Goal: Communication & Community: Answer question/provide support

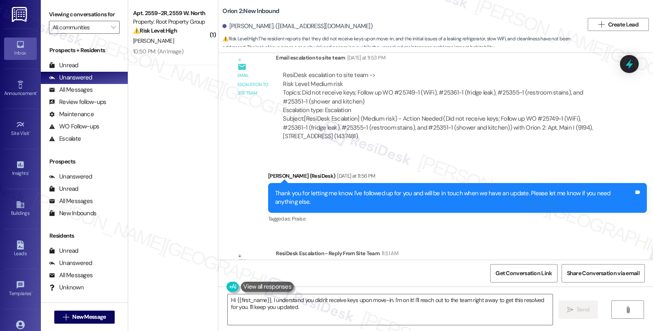
scroll to position [754, 0]
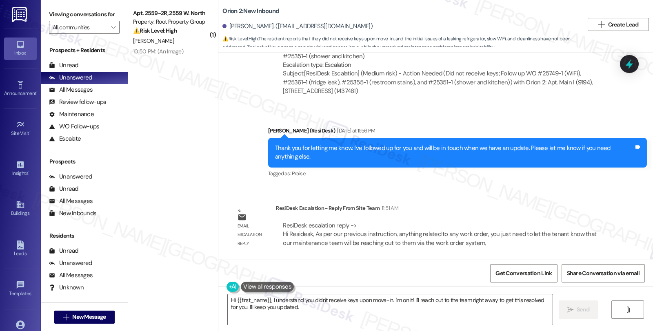
click at [541, 224] on div "ResiDesk escalation reply -> Hi Residesk, As per our previous instruction, anyt…" at bounding box center [442, 235] width 321 height 26
click at [523, 206] on div "ResiDesk Escalation - Reply From Site Team 11:51 AM" at bounding box center [443, 209] width 334 height 11
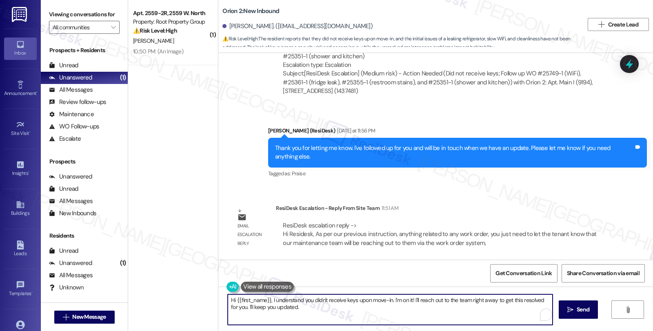
drag, startPoint x: 267, startPoint y: 301, endPoint x: 319, endPoint y: 314, distance: 53.4
click at [319, 314] on textarea "Hi {{first_name}}, I understand you didn't receive keys upon move-in. I'm on it…" at bounding box center [390, 310] width 325 height 31
paste textarea "As per our previous instruction, anything related to any work order, you just n…"
drag, startPoint x: 267, startPoint y: 301, endPoint x: 331, endPoint y: 301, distance: 63.3
click at [331, 301] on textarea "Hi {{first_name}}, As per our previous instruction, anything related to any wor…" at bounding box center [390, 310] width 325 height 31
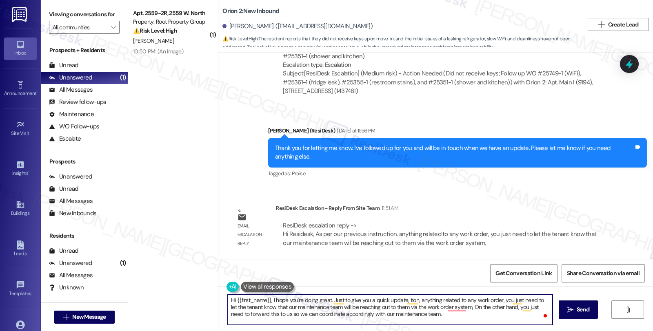
click at [403, 301] on textarea "Hi {{first_name}}, I hope you're doing great. Just to give you a quick update, …" at bounding box center [390, 310] width 325 height 31
click at [276, 306] on textarea "Hi {{first_name}}, I hope you're doing great. Just to give you a quick update, …" at bounding box center [390, 310] width 325 height 31
click at [516, 300] on textarea "Hi {{first_name}}, I hope you're doing great. Just to give you a quick update, …" at bounding box center [390, 310] width 325 height 31
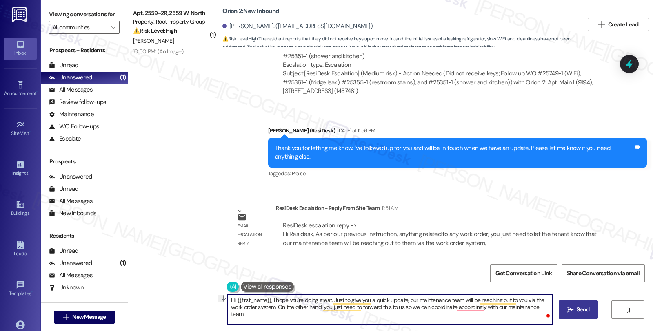
drag, startPoint x: 272, startPoint y: 308, endPoint x: 569, endPoint y: 308, distance: 297.2
click at [569, 308] on div "Hi {{first_name}}, I hope you're doing great. Just to give you a quick update, …" at bounding box center [435, 317] width 435 height 61
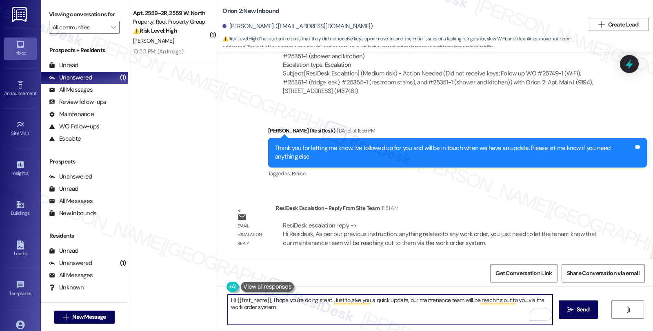
click at [312, 309] on textarea "Hi {{first_name}}, I hope you're doing great. Just to give you a quick update, …" at bounding box center [390, 310] width 325 height 31
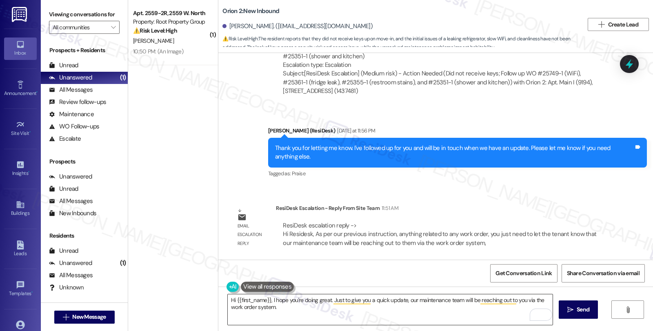
click at [314, 312] on textarea "Hi {{first_name}}, I hope you're doing great. Just to give you a quick update, …" at bounding box center [390, 310] width 325 height 31
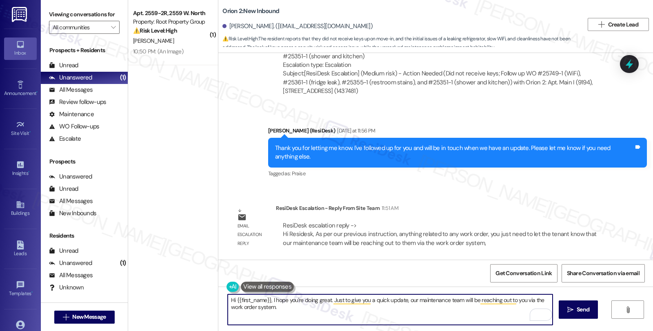
click at [320, 311] on textarea "Hi {{first_name}}, I hope you're doing great. Just to give you a quick update, …" at bounding box center [390, 310] width 325 height 31
click at [308, 307] on textarea "Hi {{first_name}}, I hope you're doing great. Just to give you a quick update, …" at bounding box center [390, 310] width 325 height 31
paste textarea "Should you have other concerns, please feel free to reach out. Have a great day!"
type textarea "Hi {{first_name}}, I hope you're doing great. Just to give you a quick update, …"
click at [478, 308] on textarea "Hi {{first_name}}, I hope you're doing great. Just to give you a quick update, …" at bounding box center [390, 310] width 325 height 31
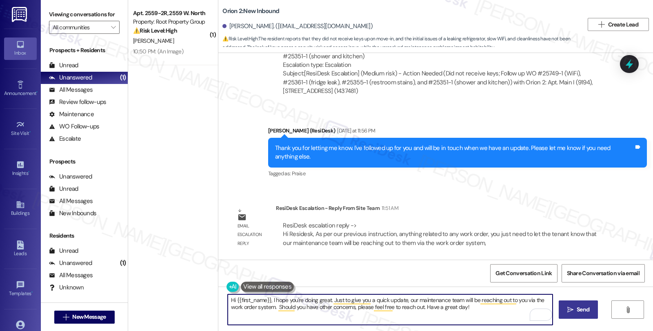
click at [569, 307] on icon "" at bounding box center [570, 310] width 6 height 7
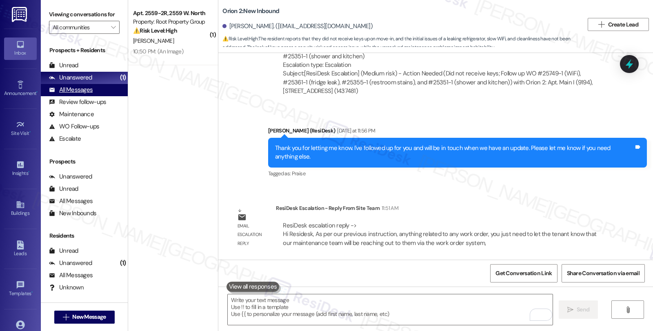
click at [85, 94] on div "All Messages" at bounding box center [71, 90] width 44 height 9
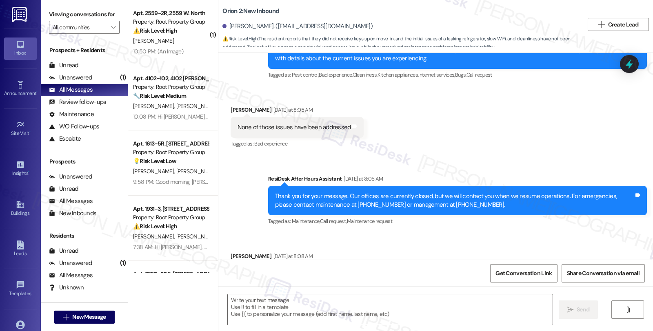
type textarea "Fetching suggested responses. Please feel free to read through the conversation…"
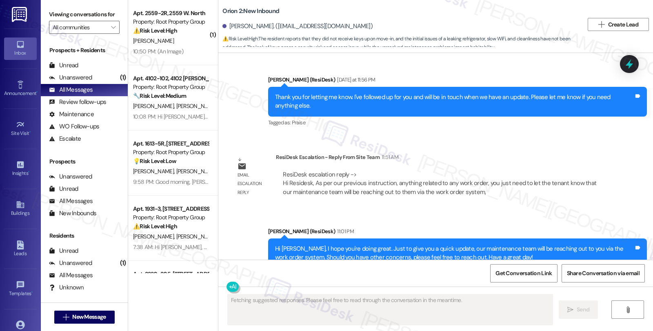
scroll to position [831, 0]
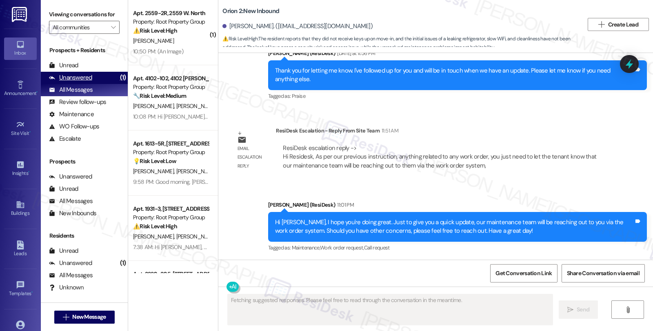
click at [85, 82] on div "Unanswered" at bounding box center [70, 77] width 43 height 9
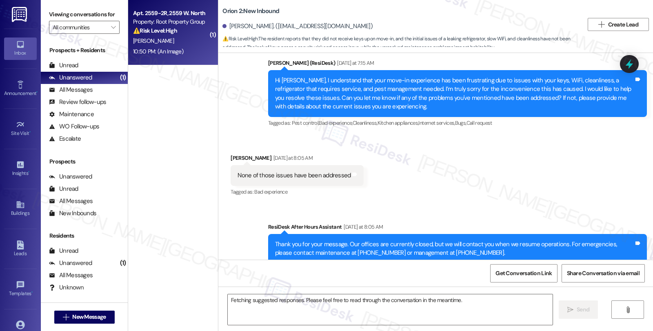
click at [159, 37] on div "[PERSON_NAME]" at bounding box center [170, 41] width 77 height 10
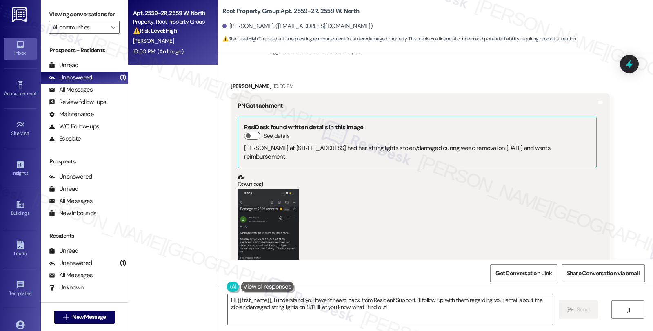
scroll to position [1584, 0]
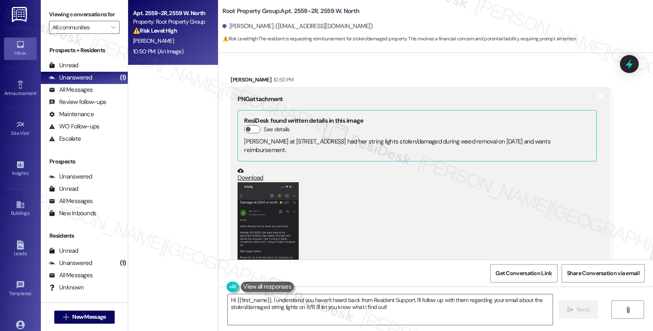
click at [263, 211] on button "Zoom image" at bounding box center [268, 248] width 61 height 133
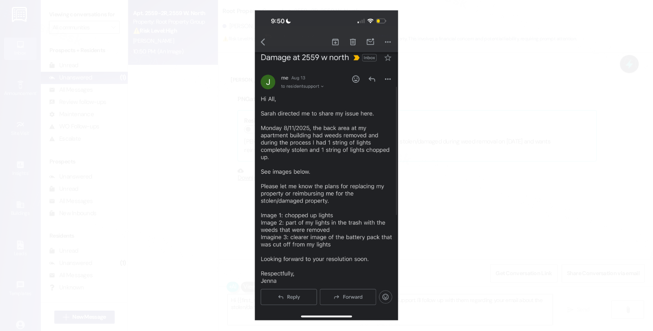
click at [433, 187] on button "Unzoom image" at bounding box center [326, 165] width 653 height 331
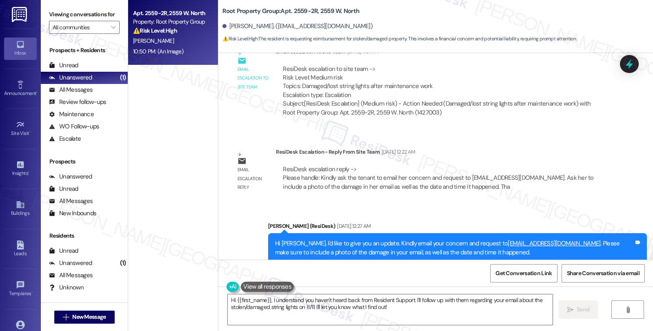
scroll to position [1085, 0]
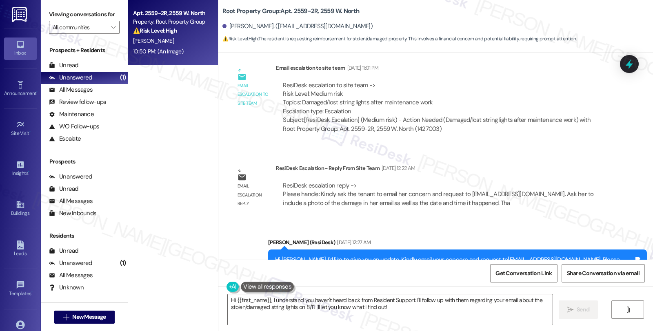
click at [529, 173] on div "ResiDesk Escalation - Reply From Site Team Aug 13, 2025 at 12:22 AM" at bounding box center [443, 169] width 334 height 11
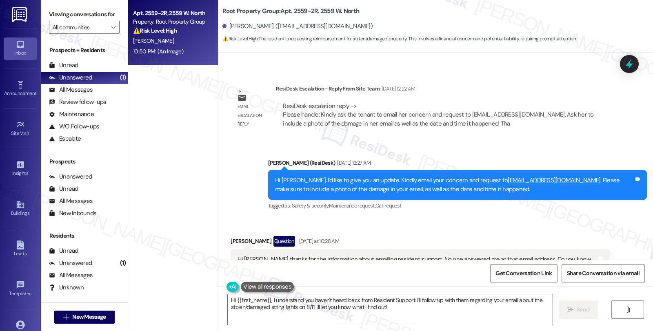
scroll to position [1266, 0]
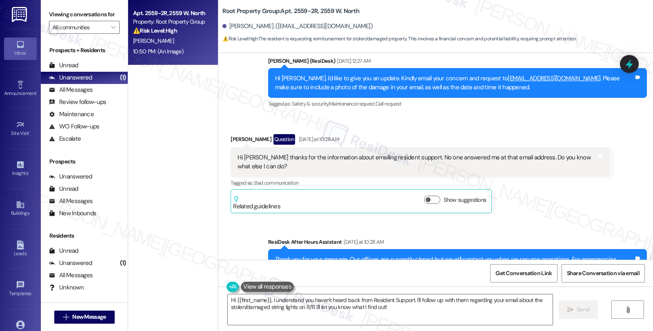
click at [231, 140] on div "Jenna Barrus Question Yesterday at 10:28 AM" at bounding box center [420, 140] width 379 height 13
copy div "Jenna"
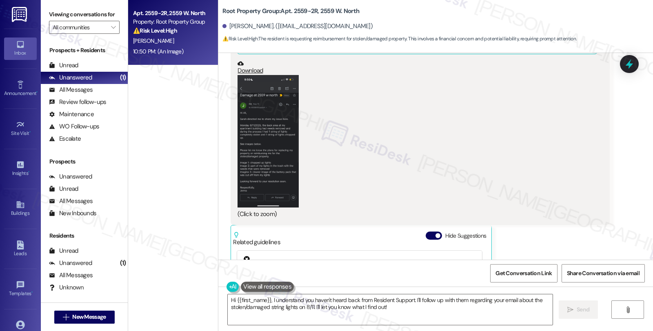
scroll to position [1538, 0]
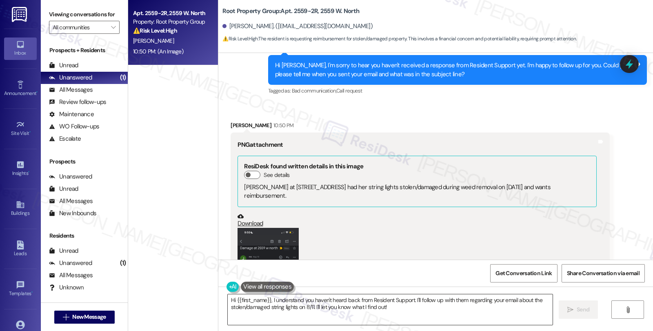
drag, startPoint x: 222, startPoint y: 300, endPoint x: 236, endPoint y: 300, distance: 13.5
click at [228, 300] on textarea "Hi {{first_name}}, I understand you haven't heard back from Resident Support. I…" at bounding box center [390, 310] width 325 height 31
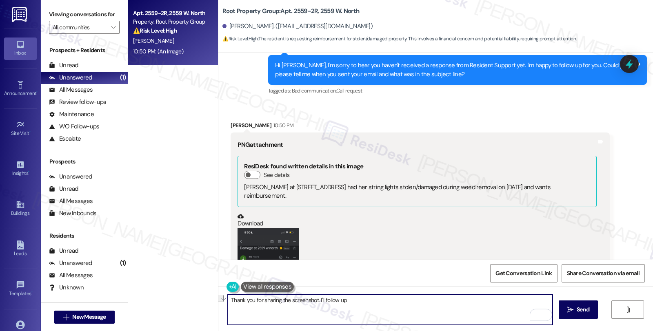
drag, startPoint x: 315, startPoint y: 299, endPoint x: 369, endPoint y: 300, distance: 54.3
click at [369, 300] on textarea "Thank you for sharing the screenshot. I'll follow up" at bounding box center [390, 310] width 325 height 31
click at [472, 300] on textarea "Thank you for sharing the screenshot. I'll follow up for you and will let you k…" at bounding box center [390, 310] width 325 height 31
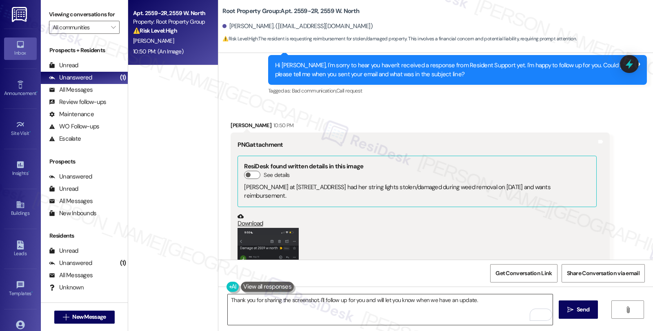
click at [485, 298] on textarea "Thank you for sharing the screenshot. I'll follow up for you and will let you k…" at bounding box center [390, 310] width 325 height 31
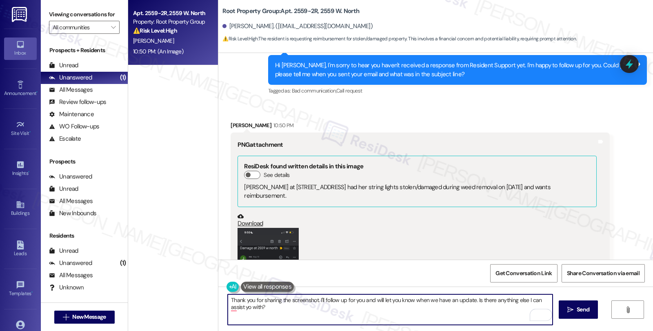
click at [508, 301] on textarea "Thank you for sharing the screenshot. I'll follow up for you and will let you k…" at bounding box center [390, 310] width 325 height 31
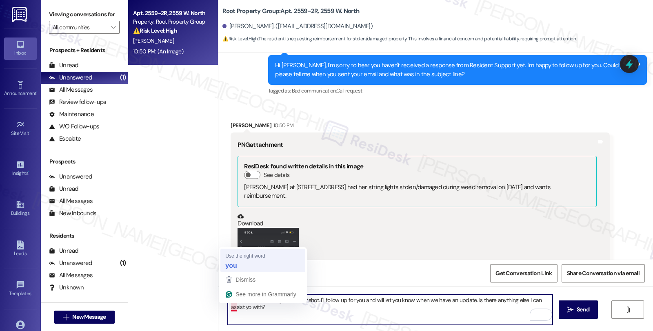
type textarea "Thank you for sharing the screenshot. I'll follow up for you and will let you k…"
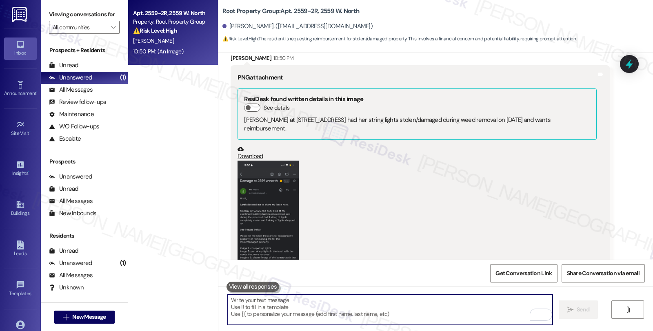
scroll to position [1811, 0]
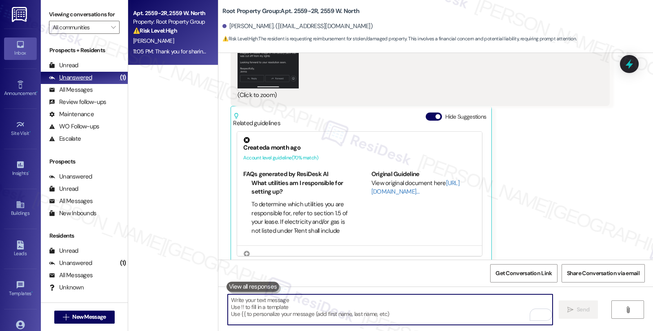
click at [91, 84] on div "Unanswered (1)" at bounding box center [84, 78] width 87 height 12
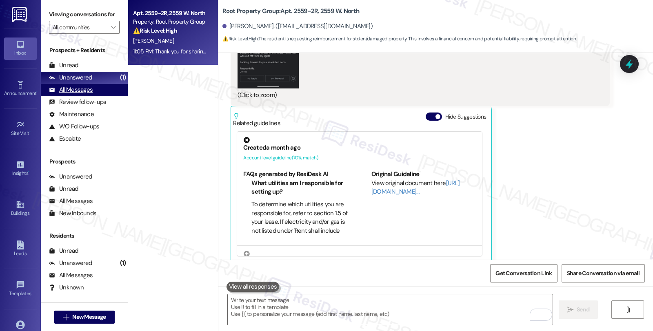
click at [93, 96] on div "All Messages (undefined)" at bounding box center [84, 90] width 87 height 12
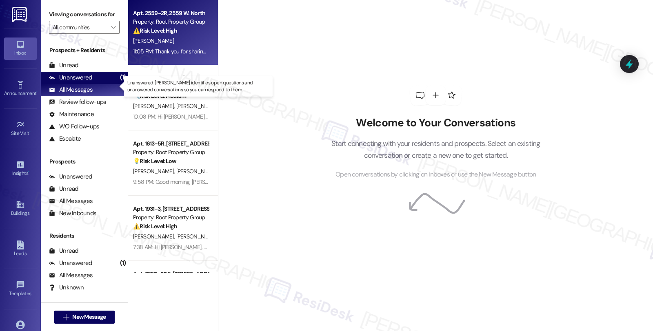
click at [95, 84] on div "Unanswered (1)" at bounding box center [84, 78] width 87 height 12
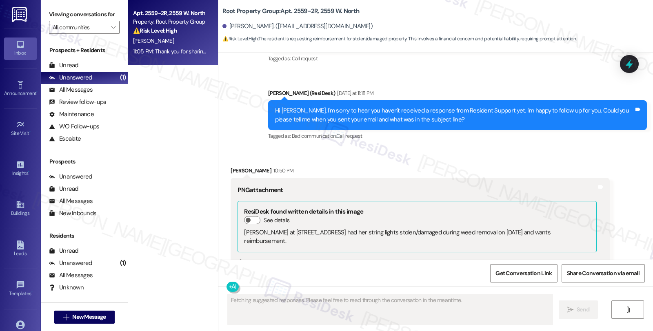
scroll to position [1448, 0]
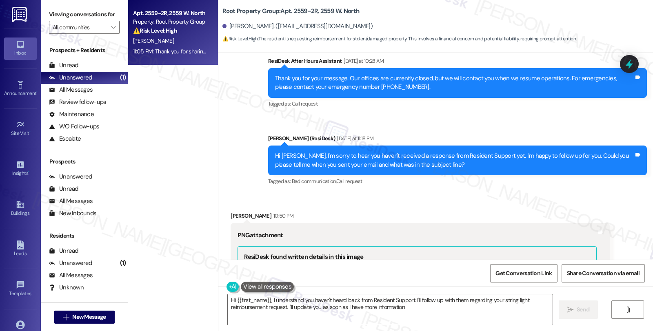
type textarea "Hi {{first_name}}, I understand you haven't heard back from Resident Support. I…"
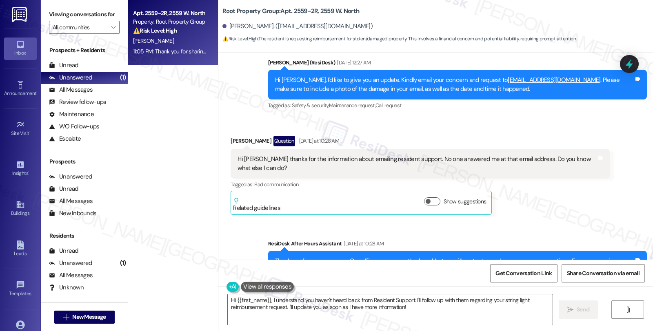
scroll to position [1176, 0]
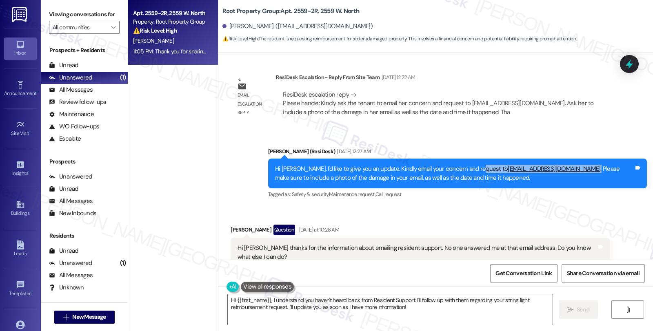
drag, startPoint x: 471, startPoint y: 167, endPoint x: 549, endPoint y: 168, distance: 78.8
click at [549, 168] on div "Hi Jenna. I'd like to give you an update. Kindly email your concern and request…" at bounding box center [454, 174] width 359 height 18
copy div "residentsupport@rootpg.com ."
click at [625, 64] on icon at bounding box center [630, 64] width 14 height 14
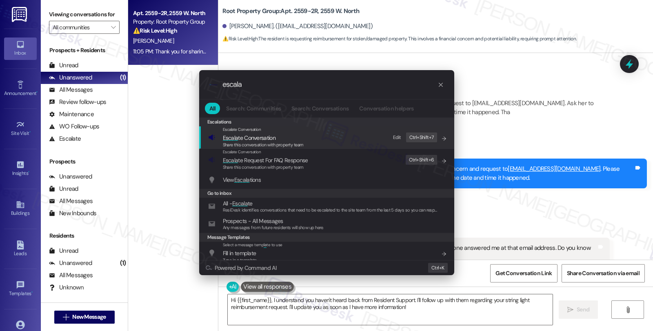
type input "escala"
click at [265, 140] on span "Escala te Conversation" at bounding box center [249, 137] width 53 height 7
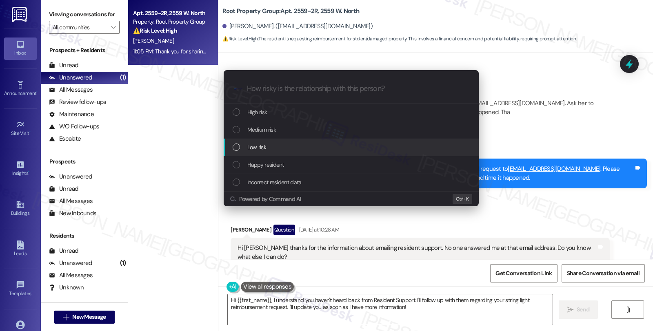
click at [265, 146] on span "Low risk" at bounding box center [256, 147] width 19 height 9
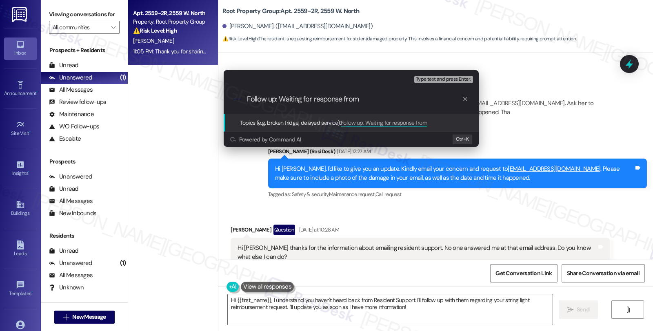
paste input "residentsupport@rootpg.com."
click at [358, 97] on input "Follow up: Waiting for response from residentsupport@rootpg.com." at bounding box center [354, 99] width 215 height 9
type input "Follow up: Waiting for response from residentsupport@rootpg.com."
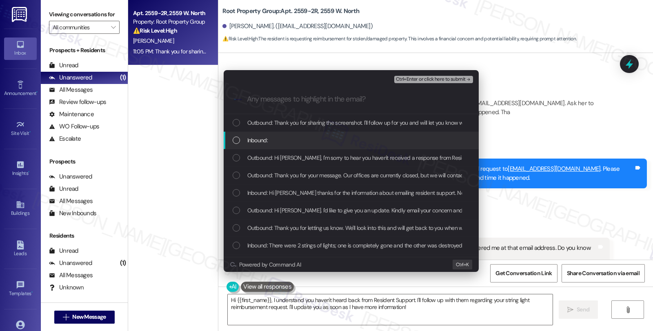
click at [274, 136] on div "Inbound:" at bounding box center [352, 140] width 239 height 9
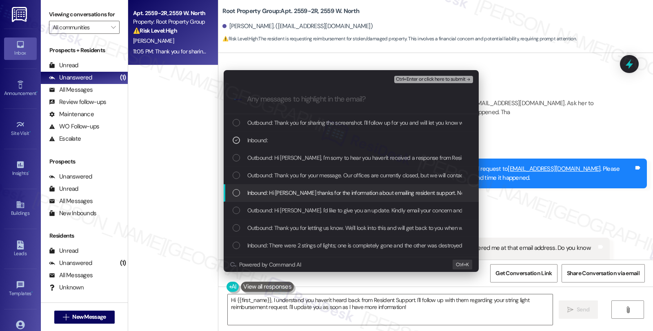
click at [336, 198] on div "Inbound: Hi Sarah thanks for the information about emailing resident support. N…" at bounding box center [351, 194] width 255 height 18
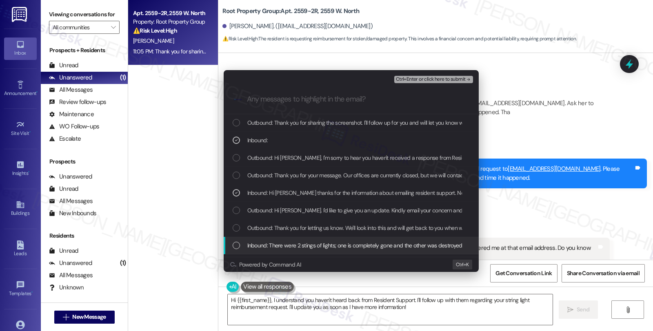
click at [342, 244] on span "Inbound: There were 2 stings of lights; one is completely gone and the other wa…" at bounding box center [354, 245] width 215 height 9
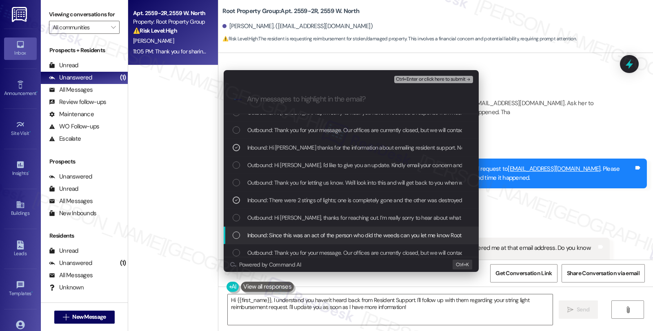
click at [358, 239] on span "Inbound: Since this was an act of the person who did the weeds can you let me k…" at bounding box center [476, 235] width 459 height 9
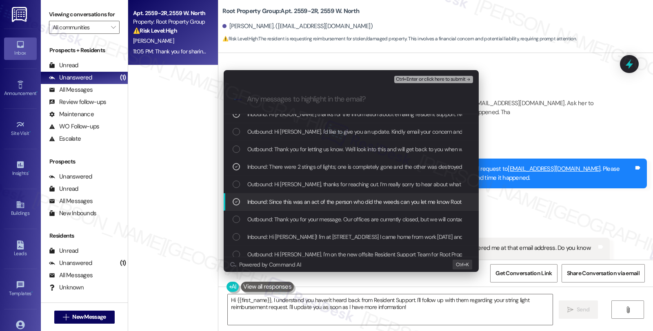
scroll to position [85, 0]
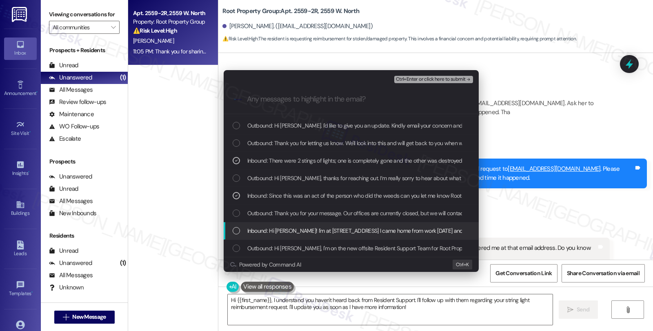
click at [358, 228] on span "Inbound: Hi Sarah! I'm at 2559 w north ave. I came home from work today and fou…" at bounding box center [515, 231] width 536 height 9
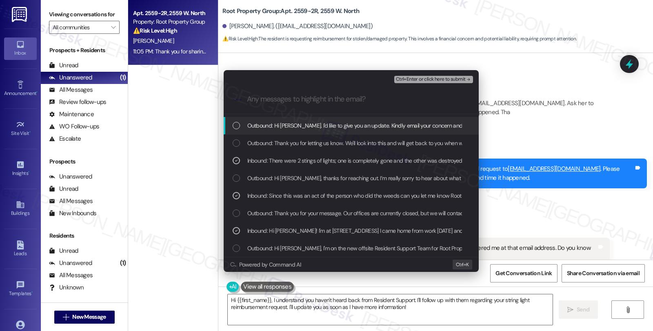
click at [434, 78] on span "Ctrl+Enter or click here to submit" at bounding box center [431, 80] width 70 height 6
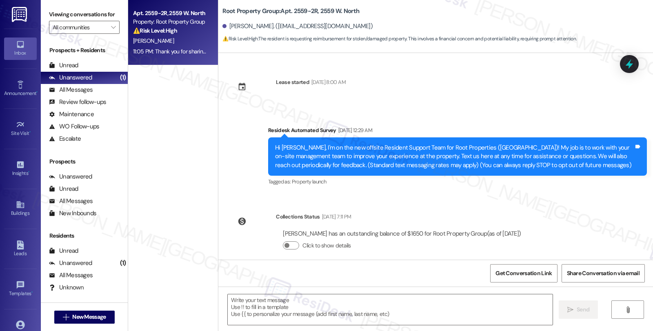
scroll to position [1822, 0]
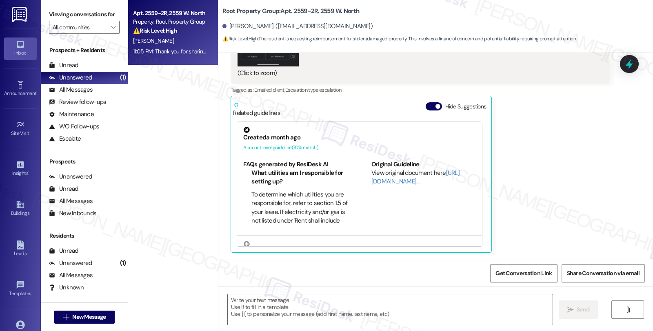
type textarea "Fetching suggested responses. Please feel free to read through the conversation…"
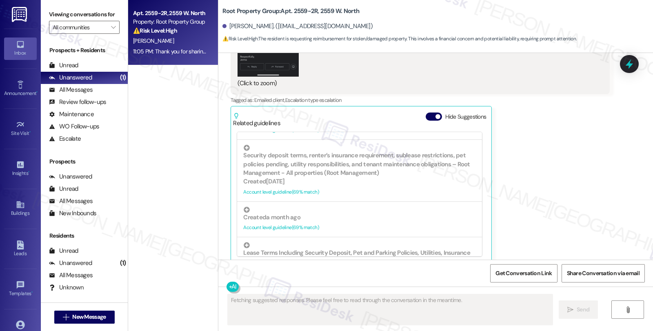
scroll to position [499, 0]
click at [90, 94] on div "All Messages" at bounding box center [71, 90] width 44 height 9
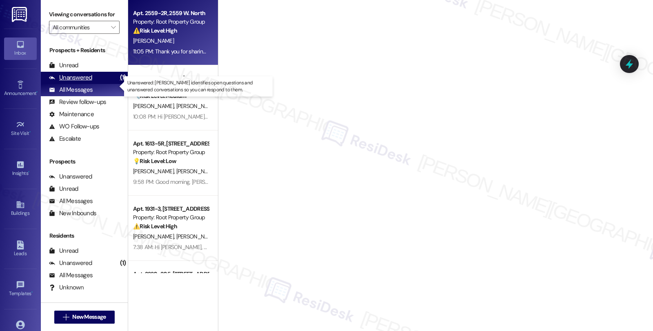
click at [97, 84] on div "Unanswered (1)" at bounding box center [84, 78] width 87 height 12
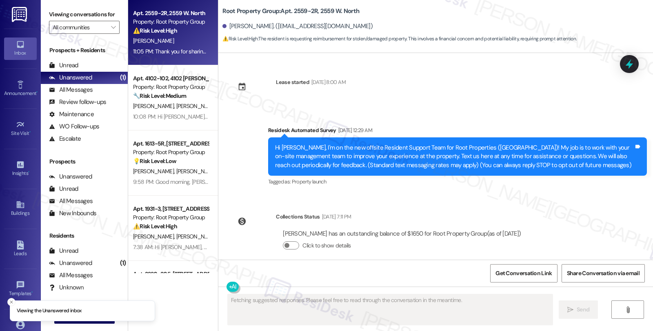
scroll to position [1822, 0]
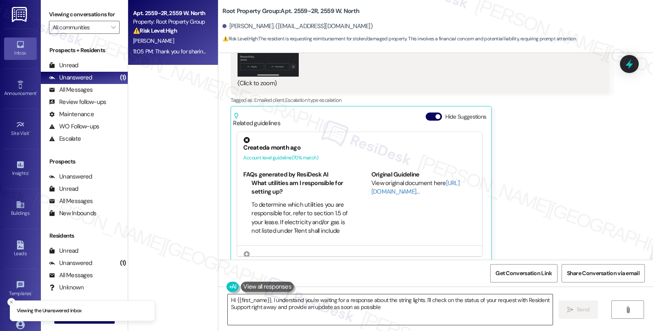
type textarea "Hi {{first_name}}, I understand you're waiting for a response about the string …"
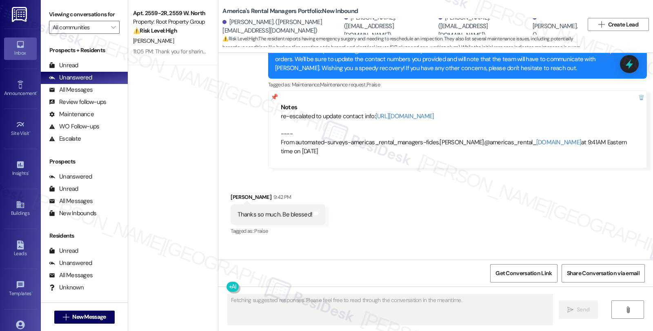
scroll to position [937, 0]
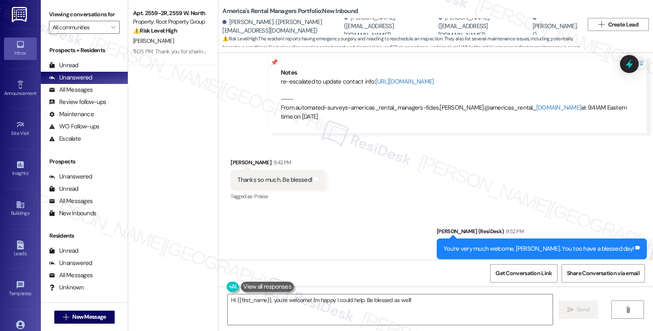
click at [592, 221] on div "Sent via SMS Sarah (ResiDesk) 9:52 PM You're very much welcome, Mileena. You to…" at bounding box center [542, 249] width 222 height 57
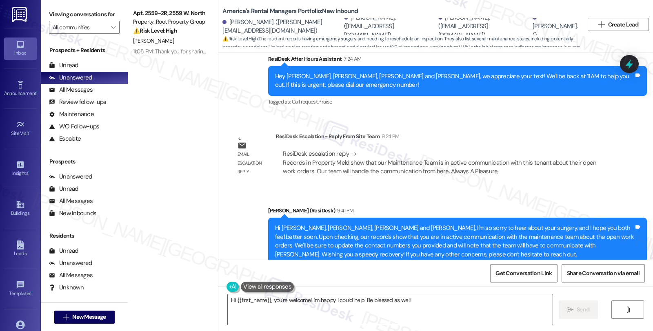
scroll to position [711, 0]
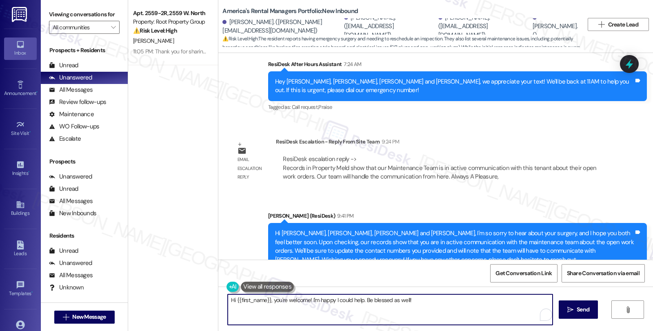
drag, startPoint x: 435, startPoint y: 301, endPoint x: 189, endPoint y: 301, distance: 245.8
click at [189, 301] on div "Apt. 2559-2R, 2559 W. North Property: Root Property Group ⚠️ Risk Level: High T…" at bounding box center [390, 165] width 525 height 331
type textarea "H"
paste textarea "The phone numbers are updated in our software. We'll advise the Maintenance tea…"
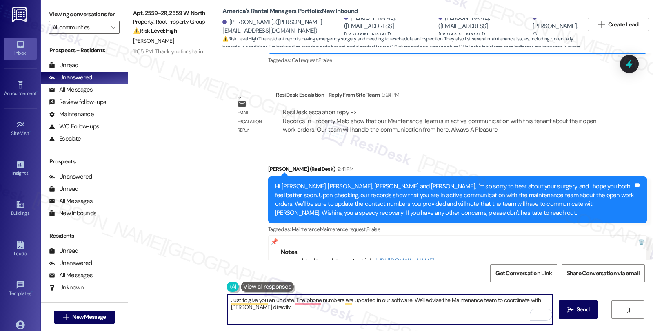
scroll to position [756, 0]
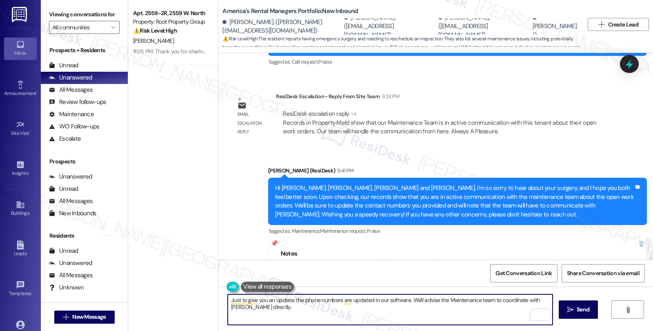
click at [403, 302] on textarea "Just to give you an update, the phone numbers are updated in our software. We'l…" at bounding box center [390, 310] width 325 height 31
click at [290, 309] on textarea "Just to give you an update, the phone numbers are updated in our software and w…" at bounding box center [390, 310] width 325 height 31
type textarea "Just to give you an update, the phone numbers are updated in our software, and …"
click at [573, 310] on span " Send" at bounding box center [579, 310] width 26 height 9
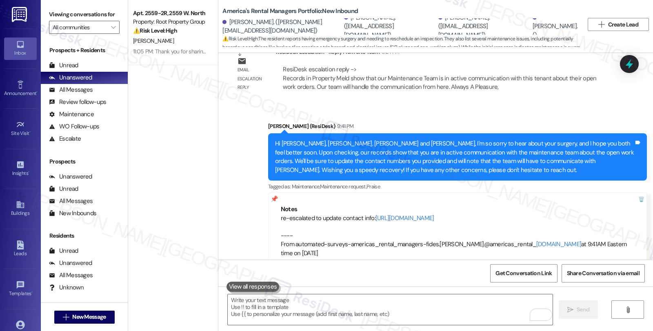
scroll to position [892, 0]
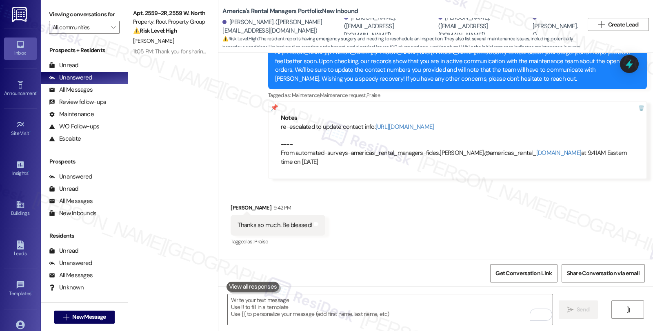
drag, startPoint x: 556, startPoint y: 202, endPoint x: 552, endPoint y: 203, distance: 4.2
click at [556, 202] on div "Received via SMS Mileena Lofton 9:42 PM Thanks so much. Be blessed! Tags and no…" at bounding box center [435, 219] width 435 height 69
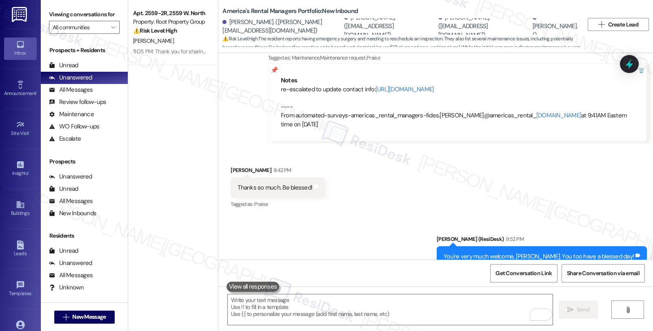
scroll to position [937, 0]
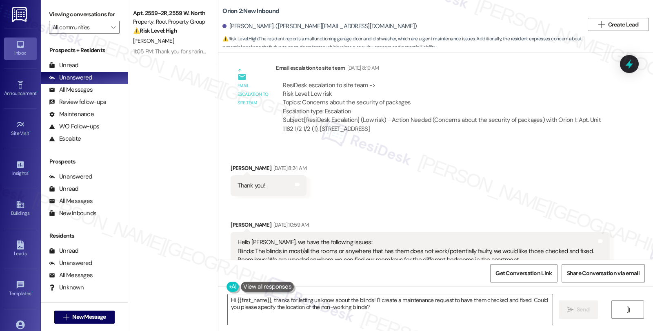
scroll to position [1605, 0]
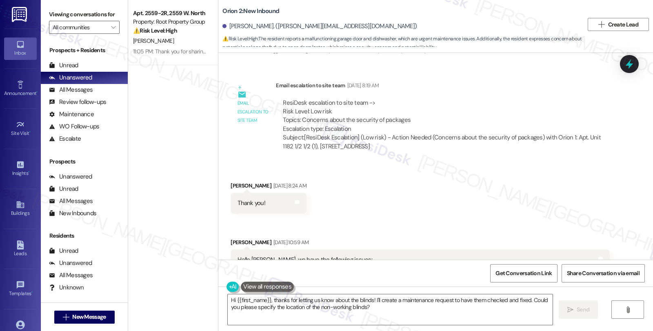
click at [474, 157] on div "Email escalation to site team Email escalation to site team Aug 12, 2025 at 8:1…" at bounding box center [420, 119] width 391 height 88
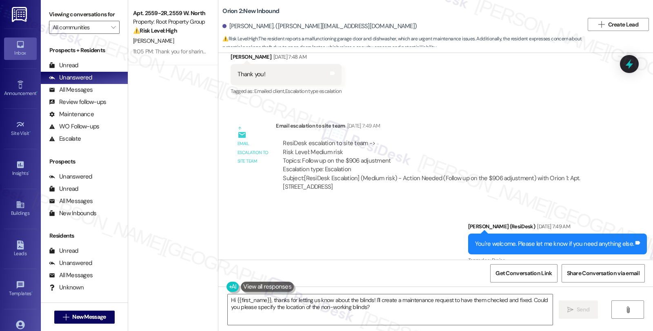
scroll to position [1061, 0]
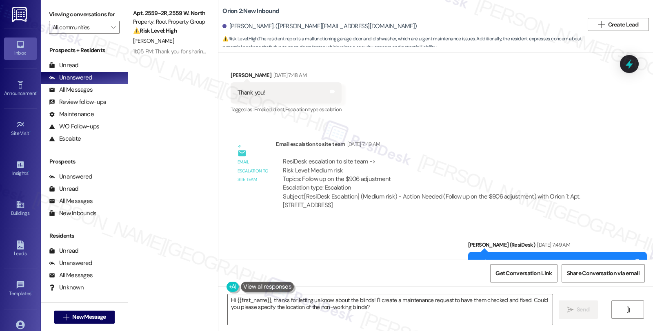
click at [240, 72] on div "Abdelaziz Abdelrhman Aug 05, 2025 at 7:48 AM" at bounding box center [286, 76] width 111 height 11
copy div "Abdelaziz"
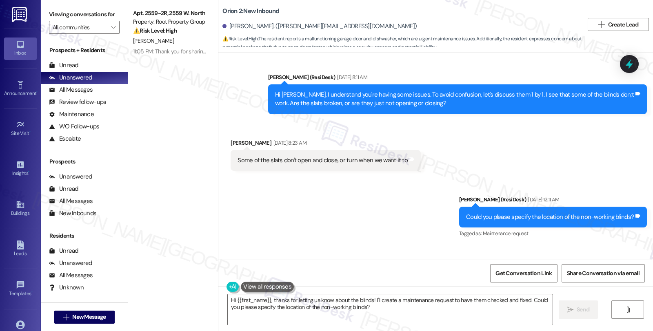
scroll to position [1923, 0]
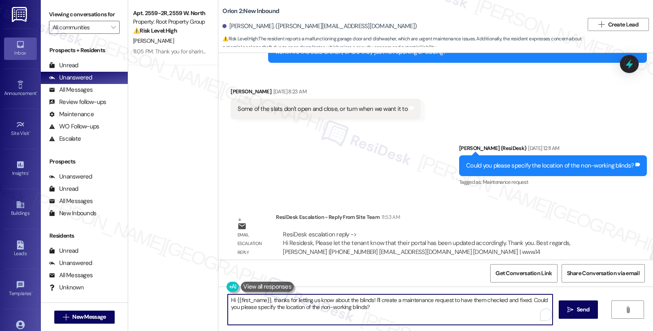
drag, startPoint x: 231, startPoint y: 299, endPoint x: 409, endPoint y: 312, distance: 178.9
click at [409, 312] on textarea "Hi {{first_name}}, thanks for letting us know about the blinds! I'll create a m…" at bounding box center [390, 310] width 325 height 31
paste textarea "Abdelaziz"
click at [358, 303] on textarea "Hi Abdelaziz, I'd like to give you an update," at bounding box center [390, 310] width 325 height 31
paste textarea "Please let the tenant know that their portal has been updated accordingly."
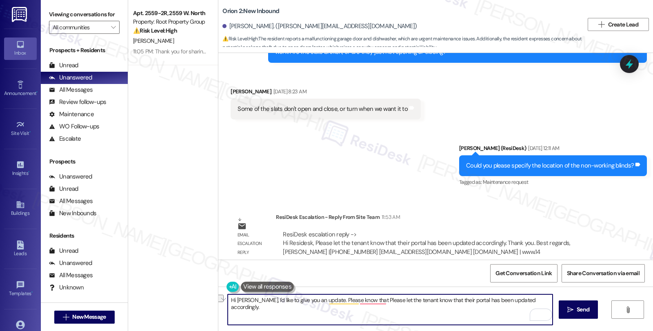
drag, startPoint x: 356, startPoint y: 300, endPoint x: 438, endPoint y: 300, distance: 81.6
click at [438, 300] on textarea "Hi Abdelaziz, I'd like to give you an update. Please know that Please let the t…" at bounding box center [390, 310] width 325 height 31
click at [463, 300] on textarea "Hi Abdelaziz, I'd like to give you an update. Please know your portal has been …" at bounding box center [390, 310] width 325 height 31
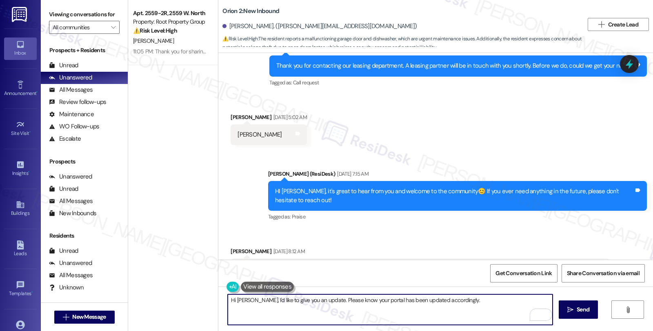
scroll to position [0, 0]
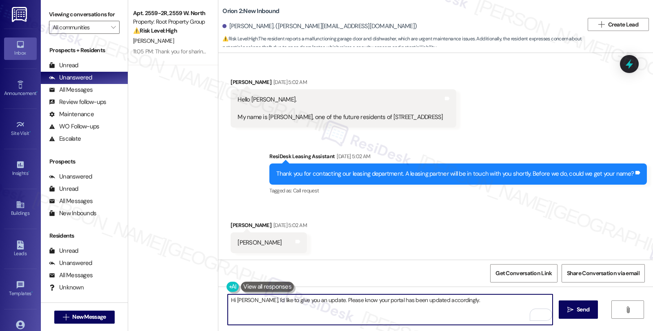
click at [325, 299] on textarea "Hi Abdelaziz, I'd like to give you an update. Please know your portal has been …" at bounding box center [390, 310] width 325 height 31
click at [313, 311] on textarea "Hi Abdelaziz, I'd like to give you an update. In line with your inquiry about t…" at bounding box center [390, 310] width 325 height 31
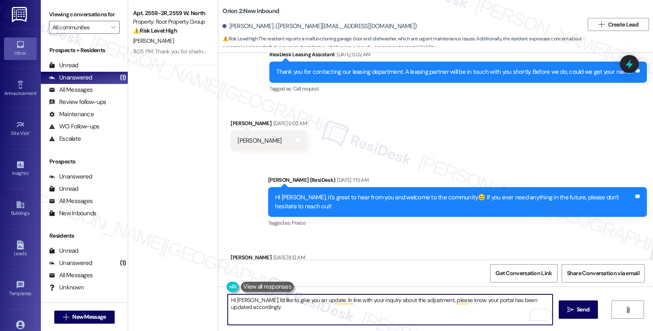
scroll to position [227, 0]
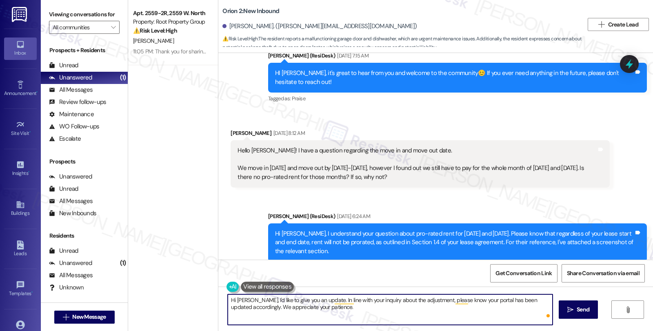
type textarea "Hi Abdelaziz, I'd like to give you an update. In line with your inquiry about t…"
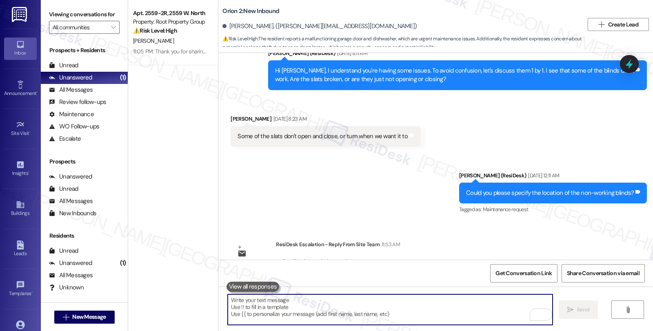
scroll to position [1923, 0]
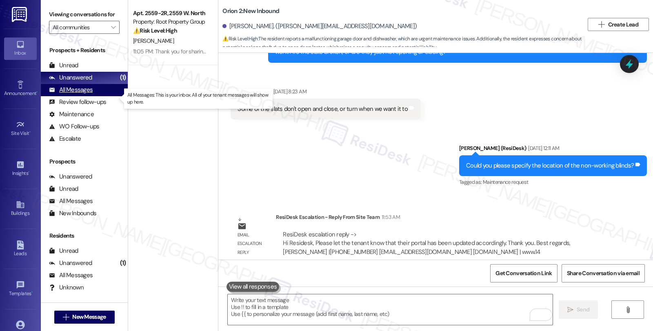
click at [84, 94] on div "All Messages" at bounding box center [71, 90] width 44 height 9
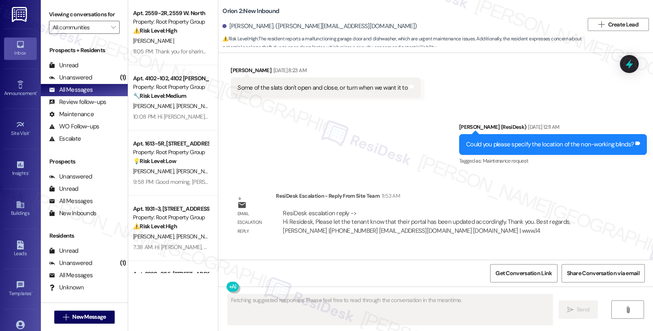
scroll to position [2000, 0]
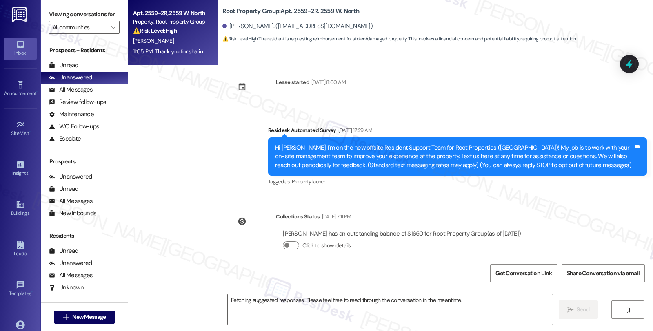
scroll to position [2075, 0]
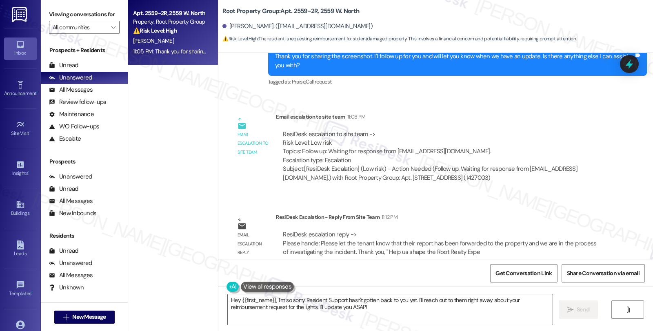
click at [529, 189] on div "Lease started Apr 01, 2025 at 8:00 AM Survey, sent via SMS Residesk Automated S…" at bounding box center [435, 156] width 435 height 207
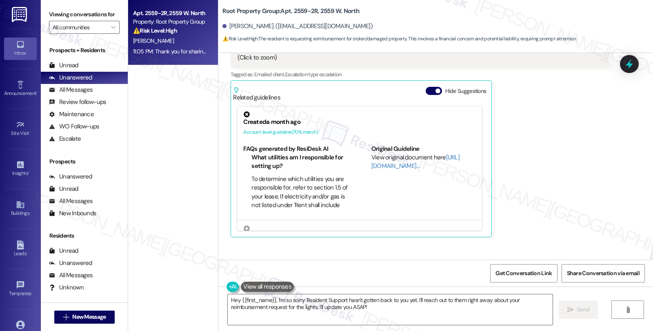
scroll to position [1712, 0]
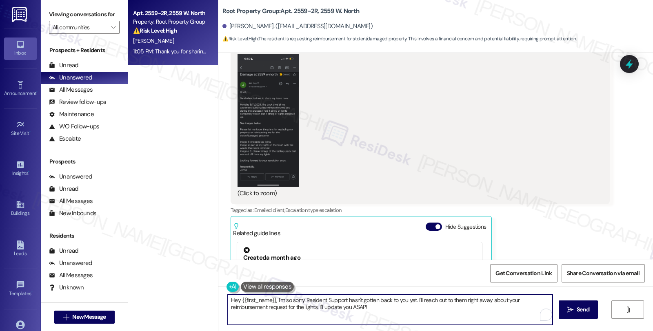
drag, startPoint x: 373, startPoint y: 309, endPoint x: 182, endPoint y: 277, distance: 193.3
click at [182, 277] on div "Apt. 2559-2R, 2559 W. North Property: Root Property Group ⚠️ Risk Level: High T…" at bounding box center [390, 165] width 525 height 331
type textarea "I"
paste textarea "Please let the tenant know that their report has been forwarded to the property…"
click at [234, 27] on div "[PERSON_NAME]. ([EMAIL_ADDRESS][DOMAIN_NAME])" at bounding box center [297, 26] width 150 height 9
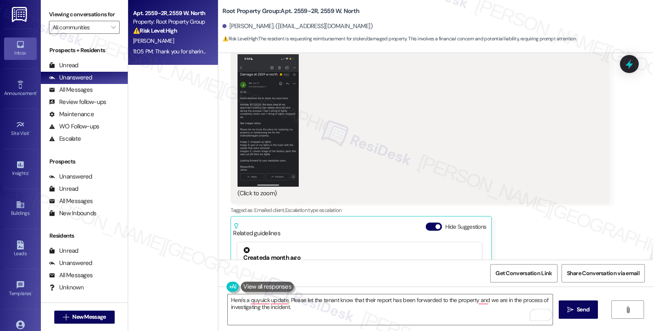
click at [234, 27] on div "Jenna Barrus. (jbarrus17@gmail.com)" at bounding box center [297, 26] width 150 height 9
copy div "Jenna"
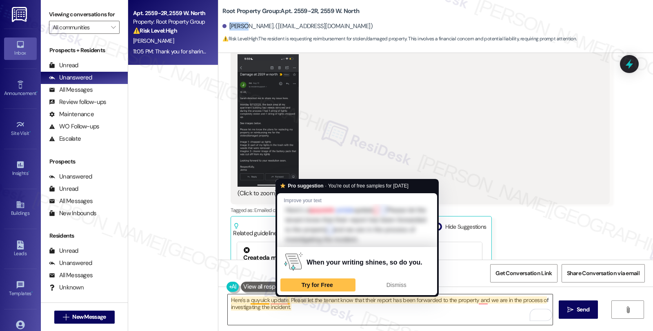
click at [283, 302] on textarea "Here's a quyuick update, Please let the tenant know that their report has been …" at bounding box center [390, 310] width 325 height 31
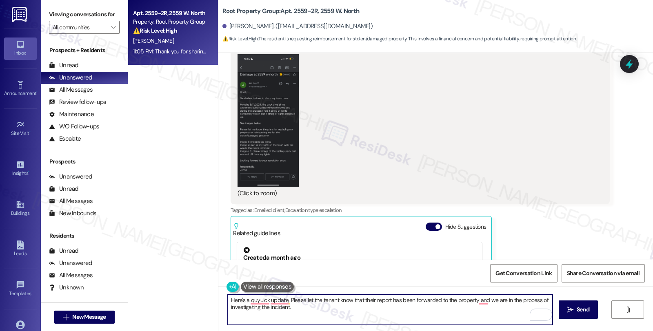
paste textarea "Jenna"
drag, startPoint x: 312, startPoint y: 301, endPoint x: 343, endPoint y: 301, distance: 31.0
click at [343, 301] on textarea "Here's a quick update, Jenna. Please let the tenant know that their report has …" at bounding box center [390, 310] width 325 height 31
click at [298, 300] on textarea "Here's a quick update, Jenna. Please let the tenant know that their report has …" at bounding box center [390, 310] width 325 height 31
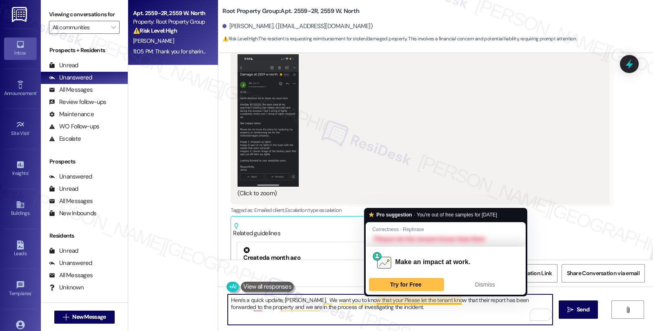
click at [456, 300] on textarea "Here's a quick update, Jenna. We want you to know that your Please let the tena…" at bounding box center [390, 310] width 325 height 31
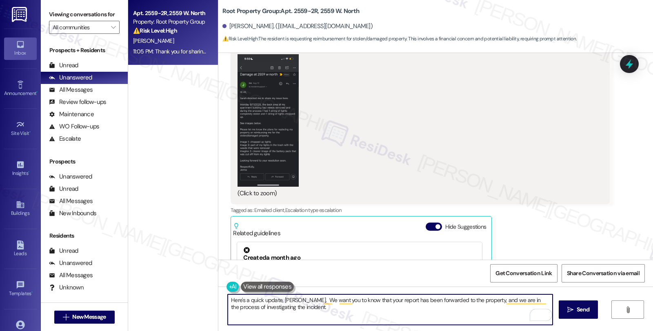
click at [311, 309] on textarea "Here's a quick update, Jenna. We want you to know that your report has been for…" at bounding box center [390, 310] width 325 height 31
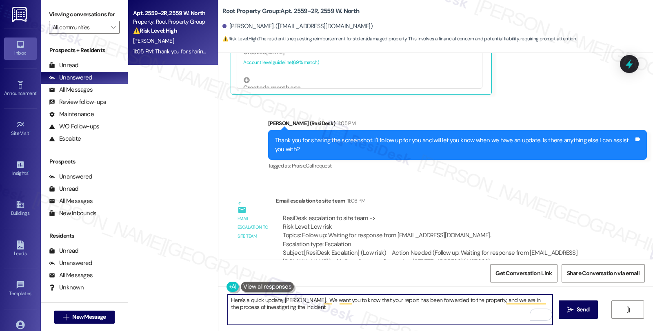
scroll to position [1984, 0]
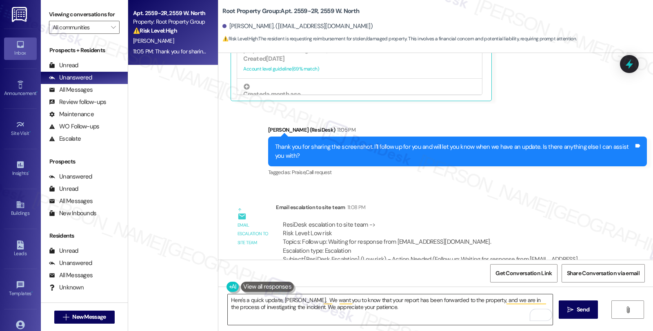
drag, startPoint x: 327, startPoint y: 324, endPoint x: 367, endPoint y: 316, distance: 40.0
click at [327, 324] on textarea "Here's a quick update, Jenna. We want you to know that your report has been for…" at bounding box center [390, 310] width 325 height 31
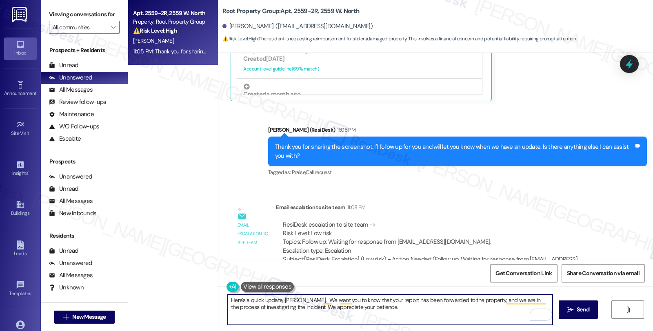
click at [379, 306] on textarea "Here's a quick update, Jenna. We want you to know that your report has been for…" at bounding box center [390, 310] width 325 height 31
paste textarea "Should you have other concerns, please feel free to reach out. Have a great day!"
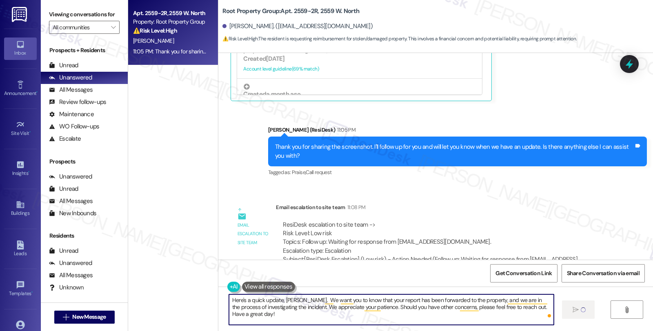
type textarea "Here's a quick update, Jenna. We want you to know that your report has been for…"
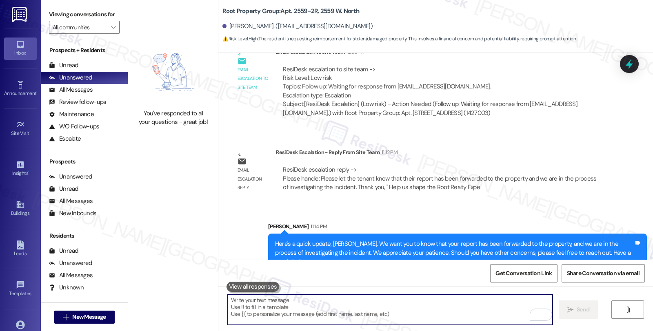
scroll to position [2141, 0]
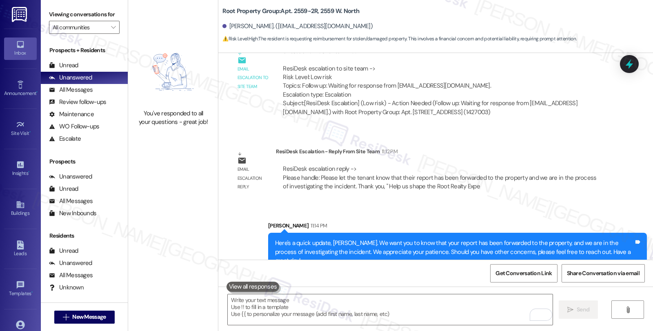
click at [521, 101] on div "Subject: [ResiDesk Escalation] (Low risk) - Action Needed (Follow up: Waiting f…" at bounding box center [443, 108] width 320 height 18
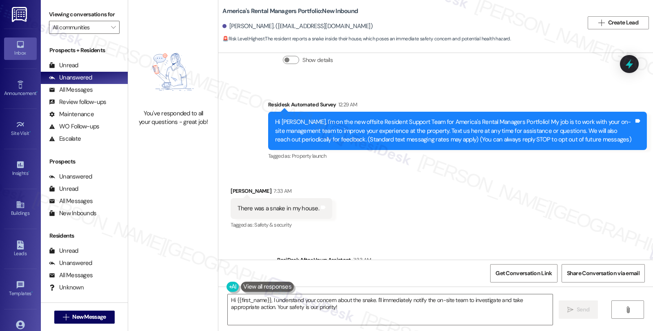
scroll to position [113, 0]
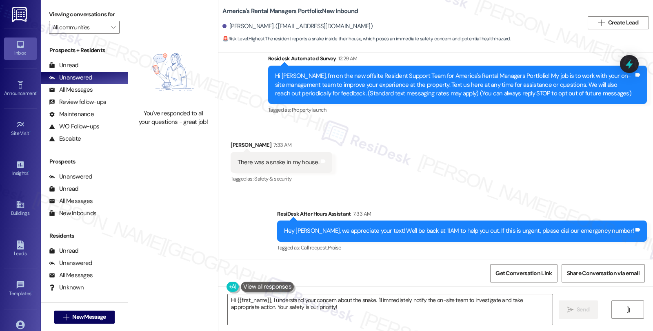
click at [230, 26] on div "[PERSON_NAME]. ([EMAIL_ADDRESS][DOMAIN_NAME])" at bounding box center [297, 26] width 150 height 9
copy div "[PERSON_NAME]"
click at [267, 300] on textarea "Hi {{first_name}}, I understand your concern about the snake. I'll immediately …" at bounding box center [390, 310] width 325 height 31
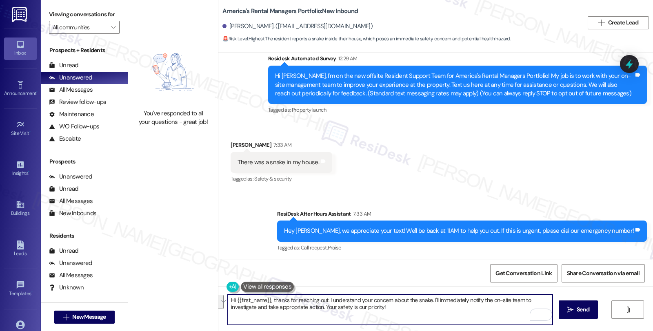
drag, startPoint x: 429, startPoint y: 299, endPoint x: 455, endPoint y: 311, distance: 28.5
click at [455, 311] on textarea "Hi {{first_name}}, thanks for reaching out. I understand your concern about the…" at bounding box center [390, 310] width 325 height 31
click at [365, 298] on textarea "Hi {{first_name}}, thanks for reaching out. I understand your concern about the…" at bounding box center [390, 310] width 325 height 31
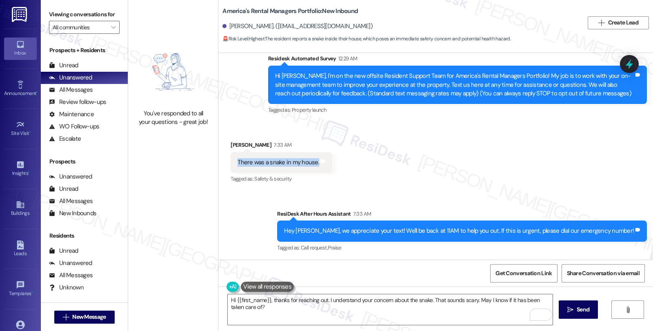
drag, startPoint x: 231, startPoint y: 162, endPoint x: 311, endPoint y: 163, distance: 80.0
click at [311, 163] on div "There was a snake in my house." at bounding box center [278, 162] width 83 height 9
copy div "There was a snake in my house."
click at [356, 300] on textarea "Hi {{first_name}}, thanks for reaching out. I understand your concern about the…" at bounding box center [390, 310] width 325 height 31
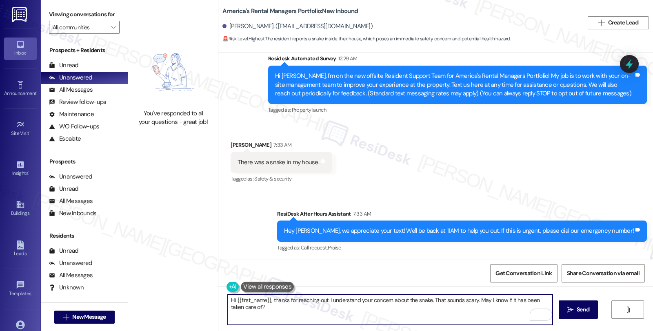
paste textarea "There was a snake in my house."
click at [361, 299] on textarea "Hi {{first_name}}, thanks for reaching out. I understand There was a snake in m…" at bounding box center [390, 310] width 325 height 31
click at [407, 300] on textarea "Hi {{first_name}}, thanks for reaching out. I understand there was a snake in m…" at bounding box center [390, 310] width 325 height 31
click at [431, 300] on textarea "Hi {{first_name}}, thanks for reaching out. I understand there was a snake in y…" at bounding box center [390, 310] width 325 height 31
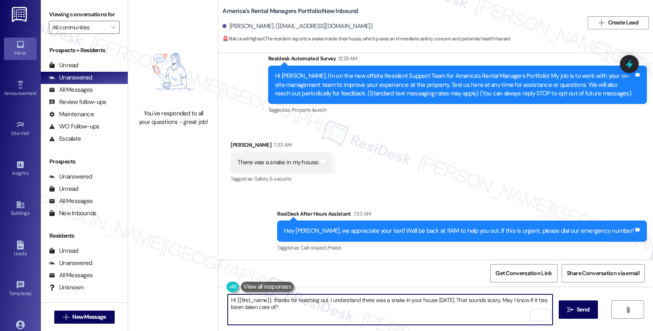
click at [378, 309] on textarea "Hi {{first_name}}, thanks for reaching out. I understand there was a snake in y…" at bounding box center [390, 310] width 325 height 31
type textarea "Hi {{first_name}}, thanks for reaching out. I understand there was a snake in y…"
click at [567, 309] on icon "" at bounding box center [570, 310] width 6 height 7
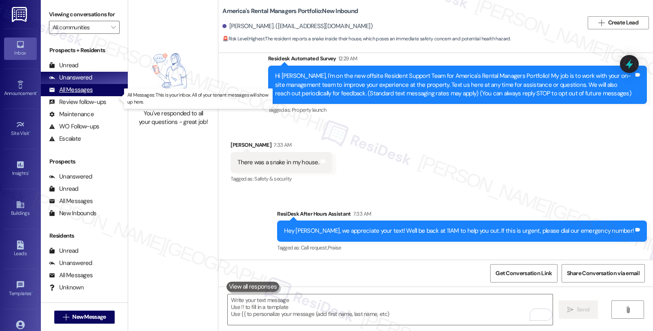
click at [97, 96] on div "All Messages (undefined)" at bounding box center [84, 90] width 87 height 12
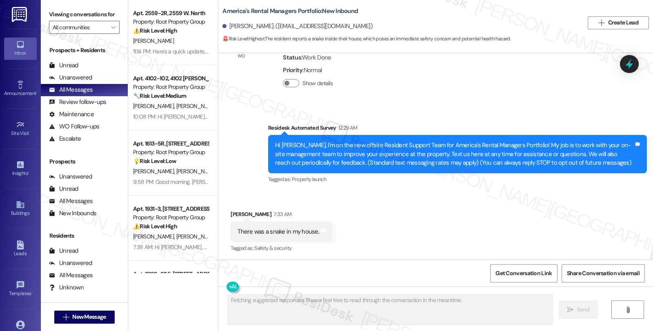
scroll to position [191, 0]
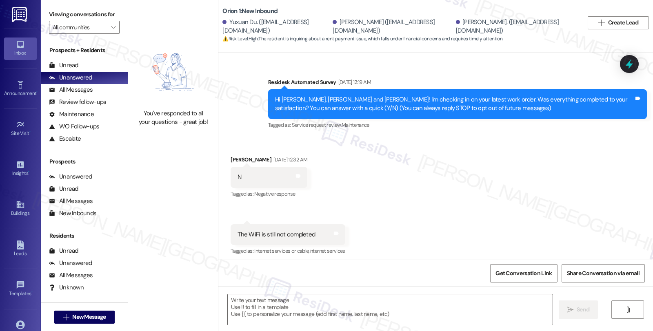
scroll to position [2297, 0]
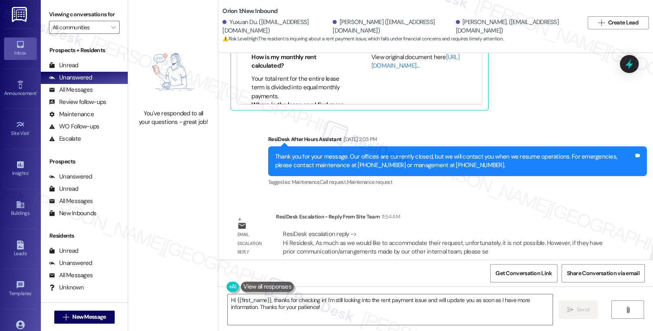
drag, startPoint x: 544, startPoint y: 186, endPoint x: 510, endPoint y: 187, distance: 33.5
click at [544, 186] on div "Survey, sent via SMS Residesk Automated Survey Jul 29, 2025 at 12:19 AM Hi Yuxu…" at bounding box center [435, 156] width 435 height 207
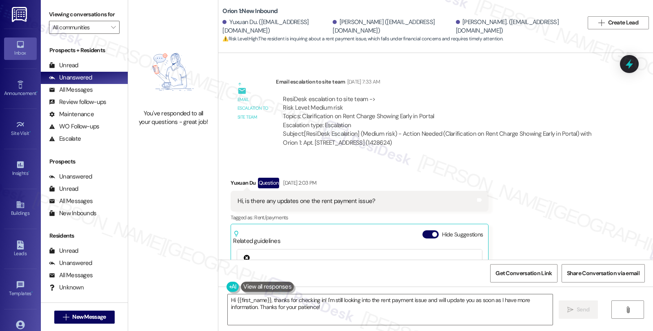
scroll to position [2025, 0]
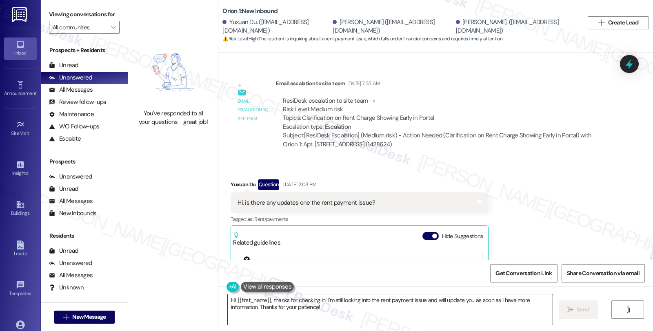
click at [333, 309] on textarea "Hi {{first_name}}, thanks for checking in! I'm still looking into the rent paym…" at bounding box center [390, 310] width 325 height 31
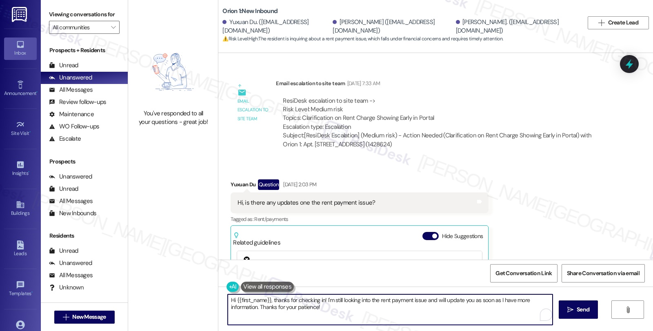
paste textarea "As much as we would like to accommodate their request, unfortunately, it is not…"
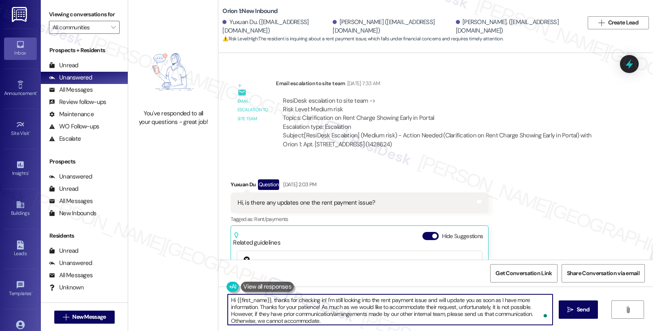
click at [237, 180] on div "Yuxuan Du Question Aug 16, 2025 at 2:03 PM" at bounding box center [360, 186] width 258 height 13
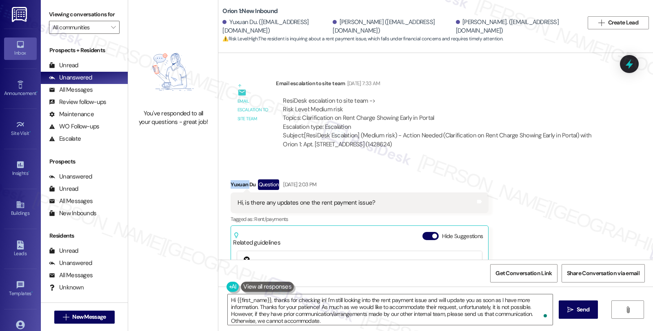
click at [237, 180] on div "Yuxuan Du Question Aug 16, 2025 at 2:03 PM" at bounding box center [360, 186] width 258 height 13
copy div "Yuxuan"
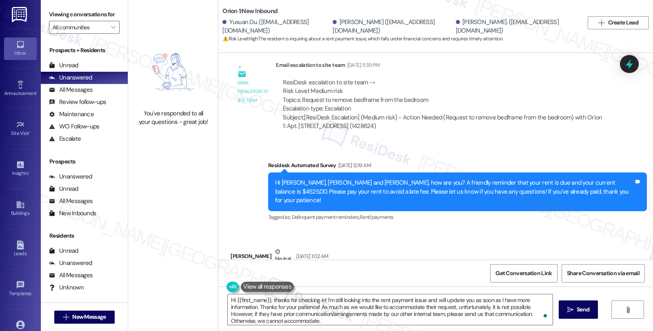
scroll to position [755, 0]
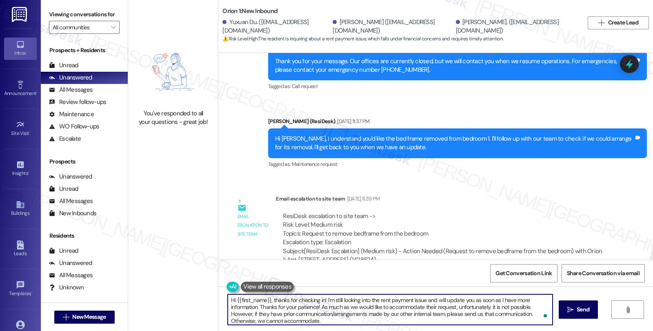
drag, startPoint x: 231, startPoint y: 300, endPoint x: 265, endPoint y: 299, distance: 33.9
click at [265, 299] on textarea "Hi {{first_name}}, thanks for checking in! I'm still looking into the rent paym…" at bounding box center [390, 310] width 325 height 31
paste textarea "Yuxuan"
drag, startPoint x: 251, startPoint y: 300, endPoint x: 309, endPoint y: 327, distance: 63.9
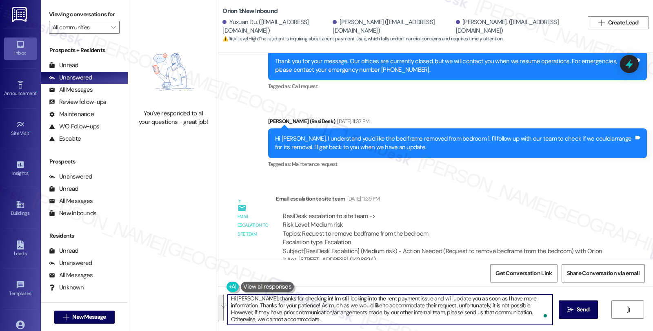
click at [309, 327] on div "Hi Yuxuan, thanks for checking in! I'm still looking into the rent payment issu…" at bounding box center [435, 317] width 435 height 61
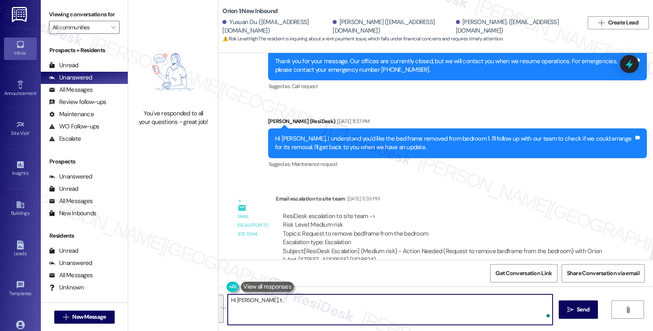
scroll to position [0, 0]
paste textarea "Yuxuan"
click at [255, 301] on textarea "Hi Yuxuan, Yuxuan" at bounding box center [390, 310] width 325 height 31
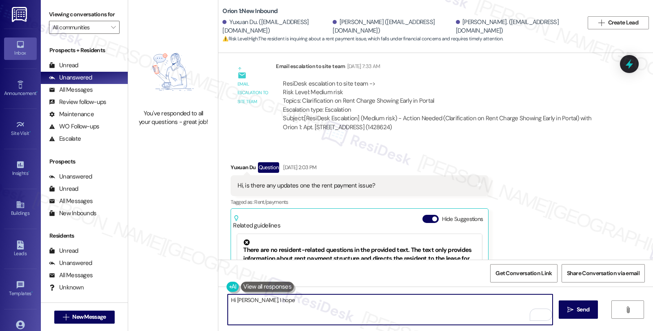
scroll to position [2025, 0]
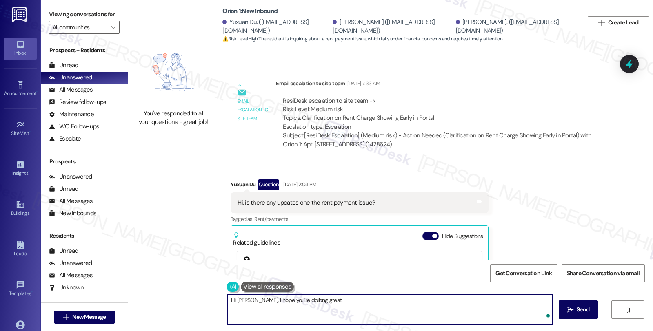
paste textarea "As much as we would like to accommodate their request, unfortunately, it is not…"
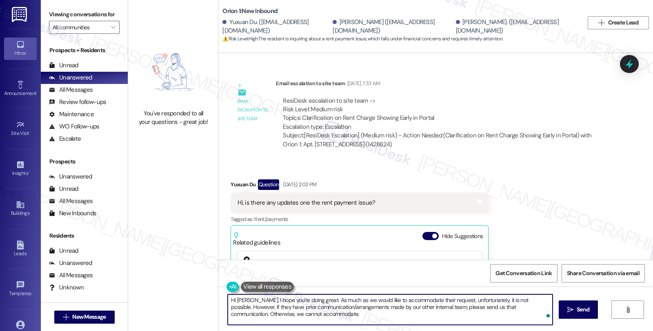
click at [311, 301] on textarea "Hi Yuxuan, I hope you're doing great. As much as we would like to accommodate t…" at bounding box center [390, 310] width 325 height 31
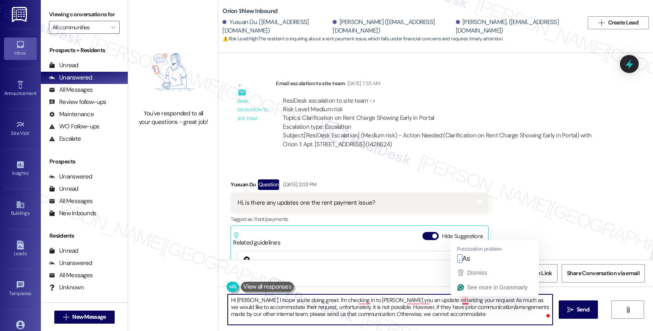
click at [456, 298] on textarea "Hi Yuxuan, I hope you're doing great. I'm checking in to giove you an update re…" at bounding box center [390, 310] width 325 height 31
paste textarea "to remove bedframe from the bedroom"
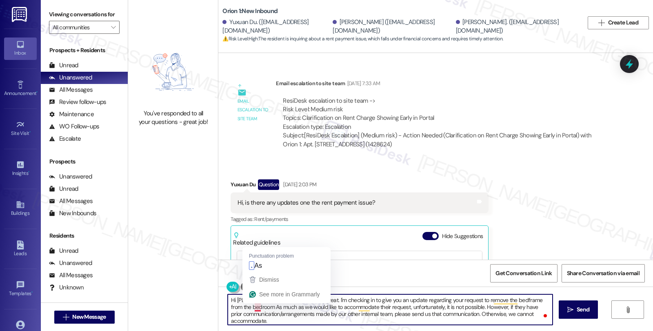
click at [247, 306] on textarea "Hi Yuxuan, I hope you're doing great. I'm checking in to give you an update reg…" at bounding box center [390, 310] width 325 height 31
click at [354, 308] on textarea "Hi Yuxuan, I hope you're doing great. I'm checking in to give you an update reg…" at bounding box center [390, 310] width 325 height 31
click at [488, 308] on textarea "Hi Yuxuan, I hope you're doing great. I'm checking in to give you an update reg…" at bounding box center [390, 310] width 325 height 31
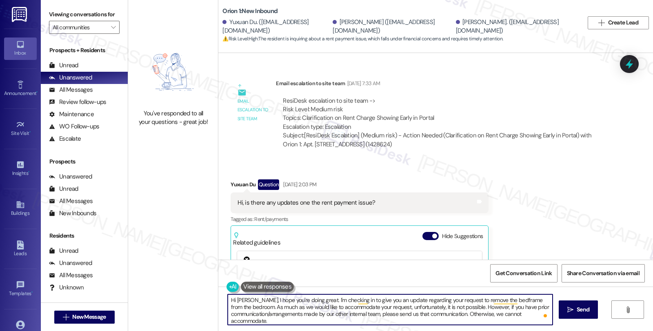
click at [288, 320] on textarea "Hi Yuxuan, I hope you're doing great. I'm checking in to give you an update reg…" at bounding box center [390, 310] width 325 height 31
click at [369, 322] on textarea "Hi Yuxuan, I hope you're doing great. I'm checking in to give you an update reg…" at bounding box center [390, 310] width 325 height 31
paste textarea "I hope you're doing well! I wanted to follow up regarding your request to have …"
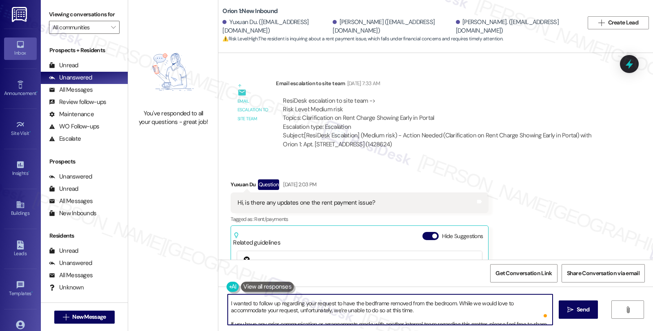
scroll to position [0, 0]
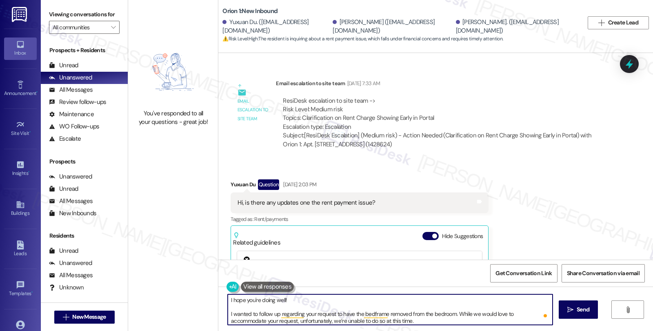
click at [294, 300] on textarea "I hope you're doing well! I wanted to follow up regarding your request to have …" at bounding box center [390, 310] width 325 height 31
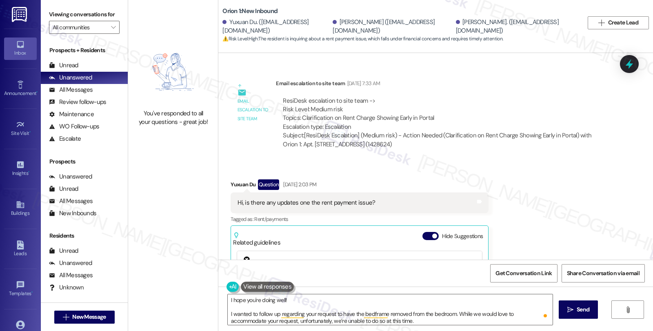
click at [240, 180] on div "Yuxuan Du Question Aug 16, 2025 at 2:03 PM" at bounding box center [360, 186] width 258 height 13
copy div "Yuxuan"
click at [228, 299] on textarea "I hope you're doing well! I wanted to follow up regarding your request to have …" at bounding box center [390, 310] width 325 height 31
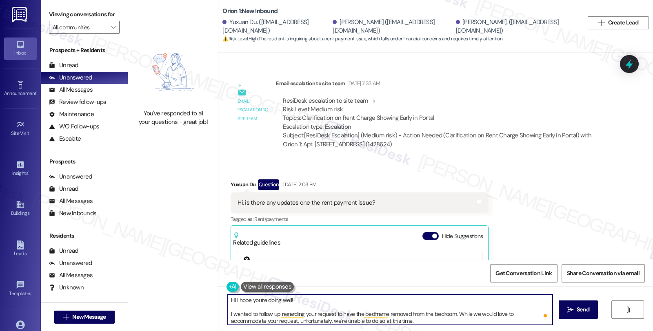
paste textarea "Yuxuan"
click at [247, 301] on textarea "Hi Yuxuan I hope you're doing well! I wanted to follow up regarding your reques…" at bounding box center [390, 310] width 325 height 31
click at [325, 295] on textarea "Hi Yuxuan, I hope you're doing well! I wanted to follow up regarding your reque…" at bounding box center [390, 310] width 325 height 31
click at [326, 299] on textarea "Hi Yuxuan, I hope you're doing well! I wanted to follow up regarding your reque…" at bounding box center [390, 310] width 325 height 31
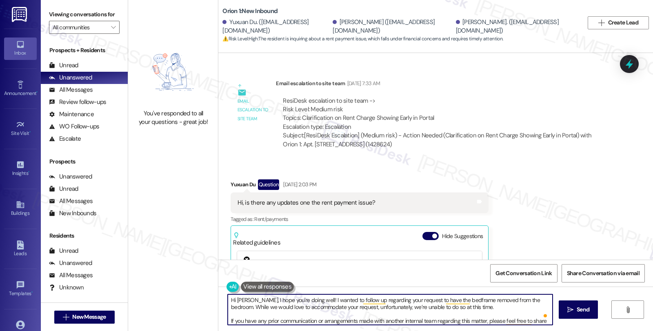
scroll to position [22, 0]
click at [511, 311] on textarea "Hi Yuxuan, I hope you're doing well! I wanted to follow up regarding your reque…" at bounding box center [390, 310] width 325 height 31
drag, startPoint x: 539, startPoint y: 301, endPoint x: 545, endPoint y: 343, distance: 42.1
click at [545, 331] on html "Inbox Go to Inbox Announcement • Send A Text Announcement Site Visit • Go to Si…" at bounding box center [326, 165] width 653 height 331
paste textarea "Just wanted to check in with an update on your request to have the bedframe rem…"
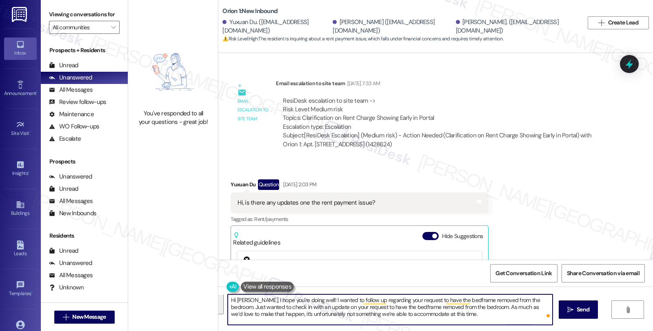
scroll to position [0, 0]
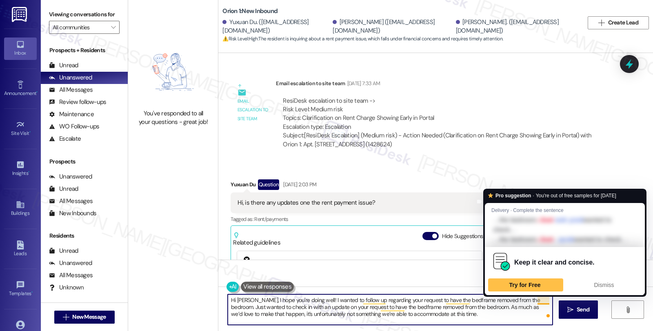
click at [534, 301] on textarea "Hi Yuxuan, I hope you're doing well! I wanted to follow up regarding your reque…" at bounding box center [390, 310] width 325 height 31
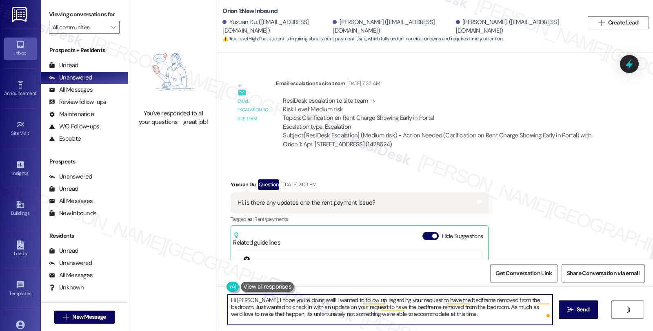
click at [308, 300] on textarea "Hi Yuxuan, I hope you're doing well! I wanted to follow up regarding your reque…" at bounding box center [390, 310] width 325 height 31
click at [534, 313] on textarea "Hi Yuxuan, I hope you're doing well! Just wanted to check in with an update on …" at bounding box center [390, 310] width 325 height 31
paste textarea "If you’ve already made arrangements with another team about this, please forwar…"
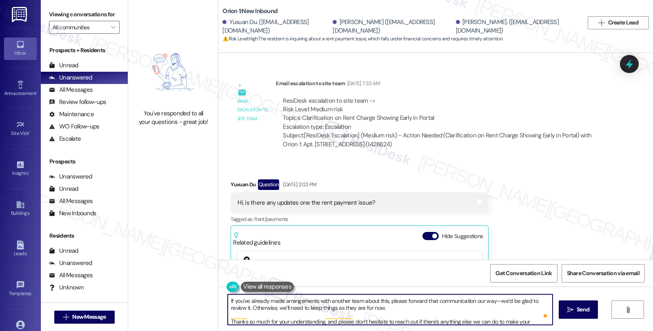
click at [405, 303] on textarea "Hi Yuxuan, I hope you're doing well! Just wanted to check in with an update on …" at bounding box center [390, 310] width 325 height 31
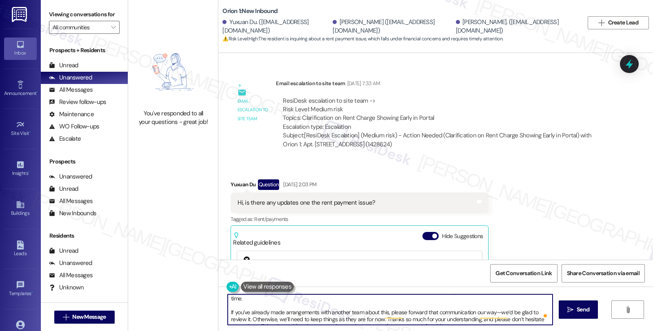
scroll to position [16, 0]
drag, startPoint x: 303, startPoint y: 321, endPoint x: 498, endPoint y: 322, distance: 195.5
click at [498, 322] on textarea "Hi Yuxuan, I hope you're doing well! Just wanted to check in with an update on …" at bounding box center [390, 310] width 325 height 31
drag, startPoint x: 337, startPoint y: 321, endPoint x: 256, endPoint y: 323, distance: 80.9
click at [256, 323] on textarea "Hi Yuxuan, I hope you're doing well! Just wanted to check in with an update on …" at bounding box center [390, 310] width 325 height 31
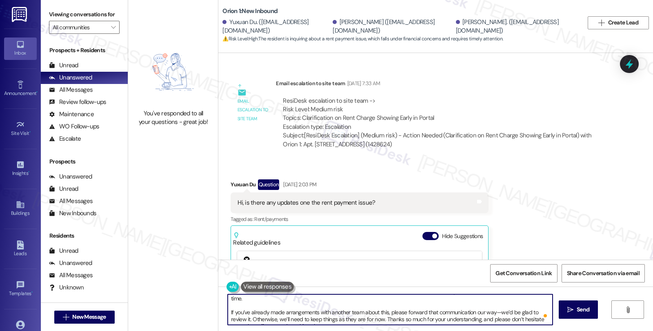
click at [333, 317] on textarea "Hi Yuxuan, I hope you're doing well! Just wanted to check in with an update on …" at bounding box center [390, 310] width 325 height 31
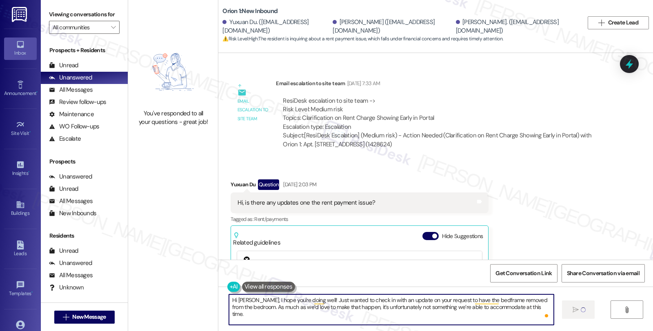
type textarea "Hi Yuxuan, I hope you're doing well! Just wanted to check in with an update on …"
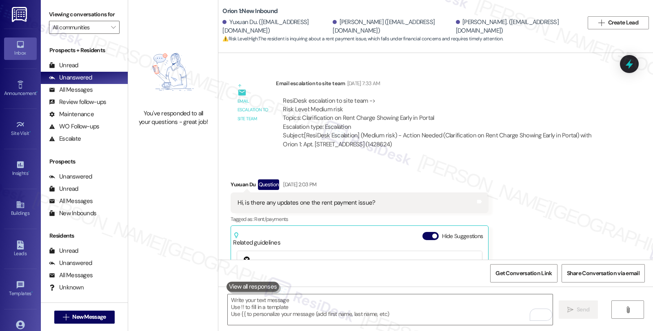
click at [531, 180] on div "Received via SMS Yuxuan Du Question Aug 16, 2025 at 2:03 PM Hi, is there any up…" at bounding box center [435, 274] width 435 height 227
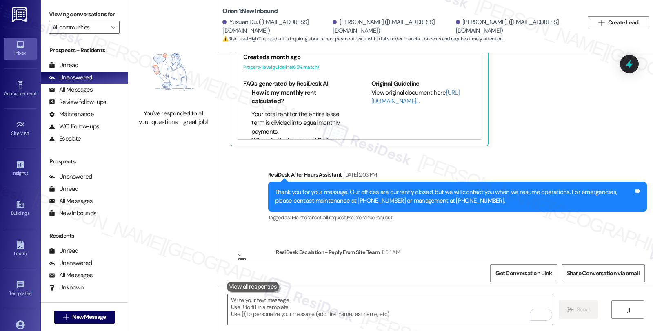
scroll to position [2297, 0]
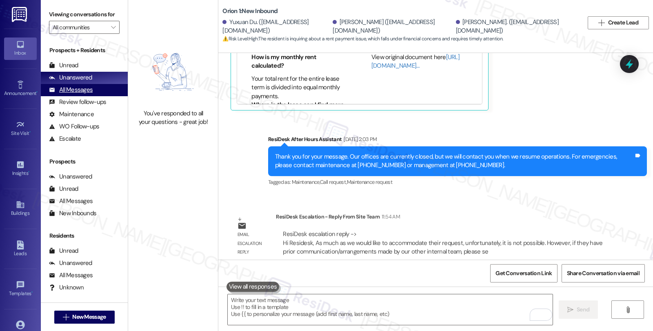
click at [93, 96] on div "All Messages (undefined)" at bounding box center [84, 90] width 87 height 12
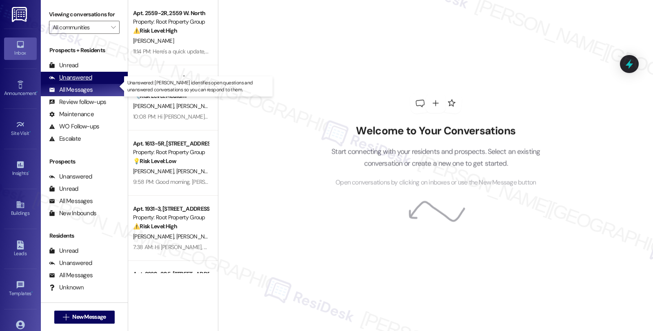
click at [92, 84] on div "Unanswered (0)" at bounding box center [84, 78] width 87 height 12
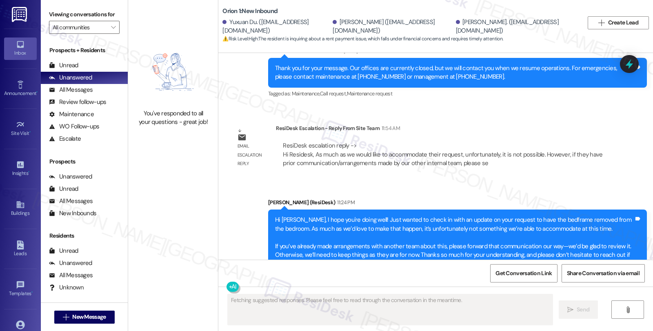
scroll to position [2410, 0]
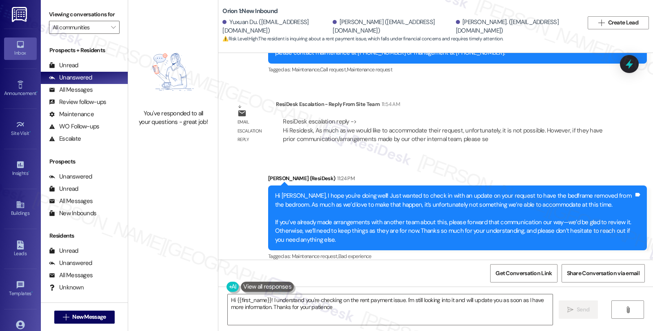
type textarea "Hi {{first_name}}! I understand you're checking on the rent payment issue. I'm …"
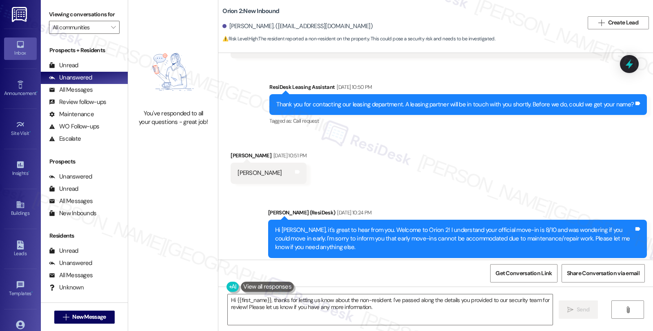
scroll to position [91, 0]
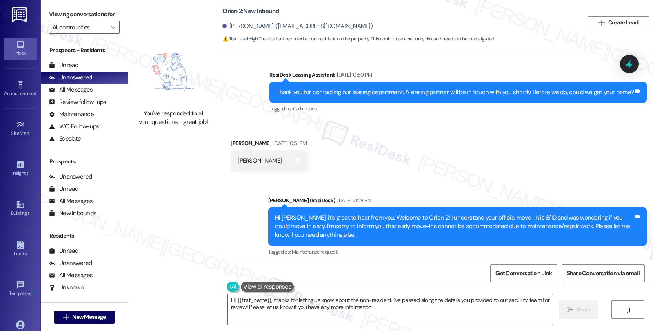
click at [507, 160] on div "Received via SMS [PERSON_NAME] [DATE] 10:51 PM [PERSON_NAME] Tags and notes" at bounding box center [435, 149] width 435 height 57
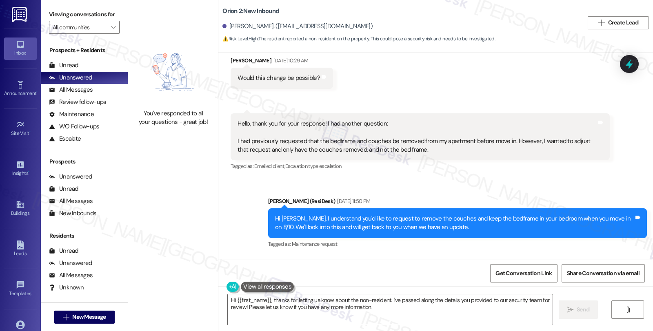
scroll to position [317, 0]
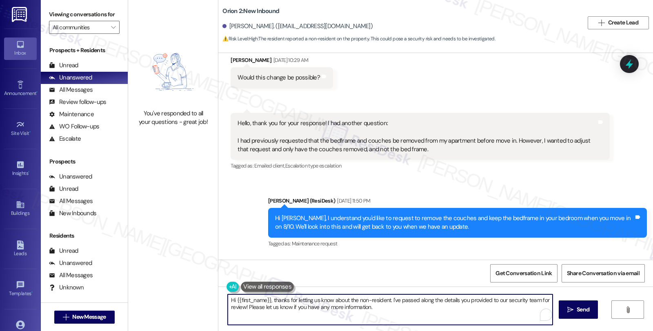
drag, startPoint x: 269, startPoint y: 303, endPoint x: 391, endPoint y: 323, distance: 123.2
click at [391, 323] on textarea "Hi {{first_name}}, thanks for letting us know about the non-resident. I've pass…" at bounding box center [390, 310] width 325 height 31
paste textarea "As much as we would like to accommodate their request, unfortunately, it is not…"
click at [269, 302] on textarea "Hi {{first_name}}, As much as we would like to accommodate their request, unfor…" at bounding box center [390, 310] width 325 height 31
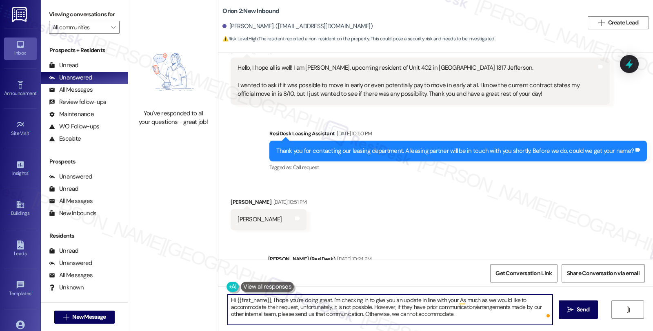
scroll to position [0, 0]
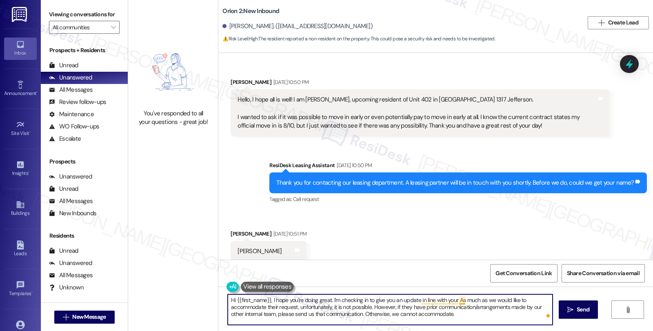
click at [454, 300] on textarea "Hi {{first_name}}, I hope you're doing great. I'm checking in to give you an up…" at bounding box center [390, 310] width 325 height 31
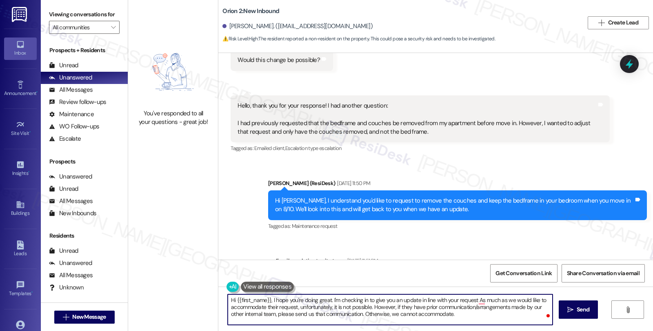
scroll to position [317, 0]
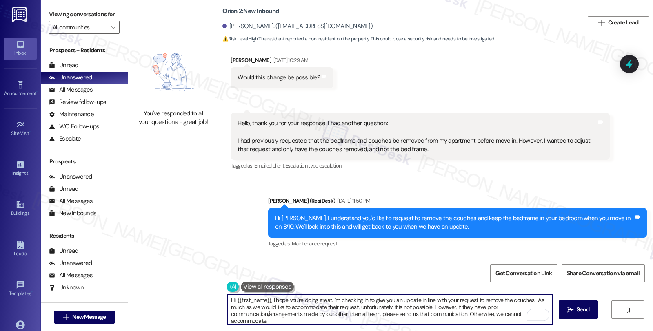
click at [501, 306] on textarea "Hi {{first_name}}, I hope you're doing great. I'm checking in to give you an up…" at bounding box center [390, 310] width 325 height 31
click at [500, 308] on textarea "Hi {{first_name}}, I hope you're doing great. I'm checking in to give you an up…" at bounding box center [390, 310] width 325 height 31
click at [532, 301] on textarea "Hi {{first_name}}, I hope you're doing great. I'm checking in to give you an up…" at bounding box center [390, 310] width 325 height 31
click at [325, 307] on textarea "Hi {{first_name}}, I hope you're doing great. I'm checking in to give you an up…" at bounding box center [390, 310] width 325 height 31
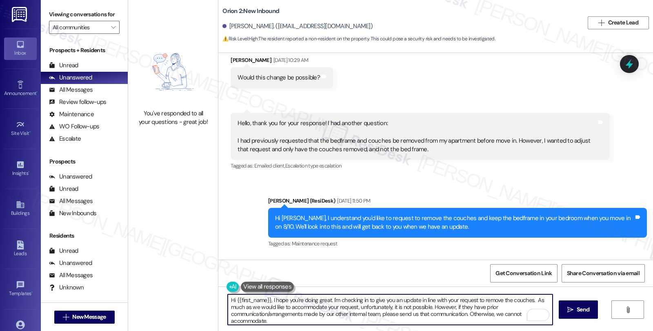
click at [460, 308] on textarea "Hi {{first_name}}, I hope you're doing great. I'm checking in to give you an up…" at bounding box center [390, 310] width 325 height 31
click at [312, 316] on textarea "Hi {{first_name}}, I hope you're doing great. I'm checking in to give you an up…" at bounding box center [390, 310] width 325 height 31
click at [286, 310] on textarea "Hi {{first_name}}, I hope you're doing great. I'm checking in to give you an up…" at bounding box center [390, 310] width 325 height 31
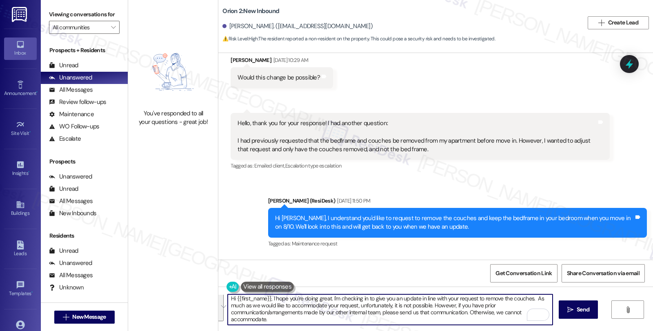
drag, startPoint x: 267, startPoint y: 299, endPoint x: 303, endPoint y: 329, distance: 46.7
click at [303, 329] on div "Hi {{first_name}}, I hope you're doing great. I'm checking in to give you an up…" at bounding box center [435, 317] width 435 height 61
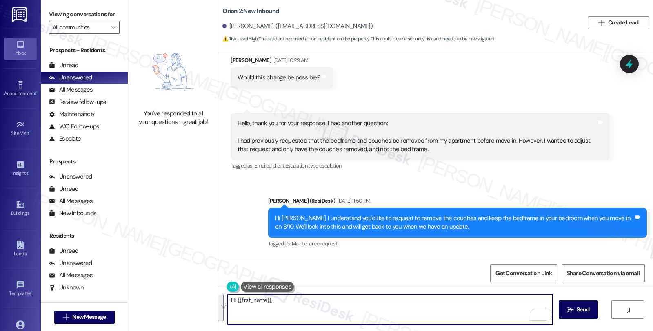
scroll to position [0, 0]
paste textarea "I hope you're doing well! I wanted to follow up regarding your request about re…"
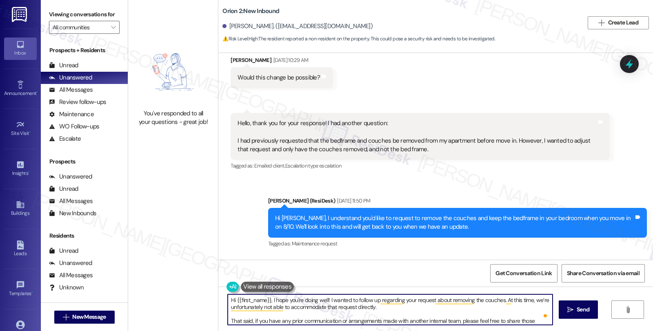
click at [412, 314] on textarea "Hi {{first_name}}, I hope you're doing well! I wanted to follow up regarding yo…" at bounding box center [390, 310] width 325 height 31
click at [409, 308] on textarea "Hi {{first_name}}, I hope you're doing well! I wanted to follow up regarding yo…" at bounding box center [390, 310] width 325 height 31
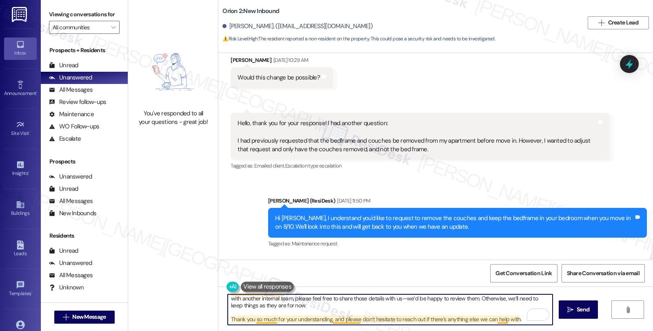
click at [497, 320] on textarea "Hi {{first_name}}, I hope you're doing well! I wanted to follow up regarding yo…" at bounding box center [390, 310] width 325 height 31
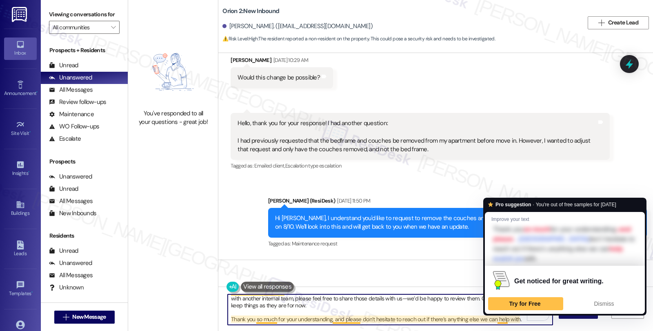
click at [497, 320] on textarea "Hi {{first_name}}, I hope you're doing well! I wanted to follow up regarding yo…" at bounding box center [390, 310] width 325 height 31
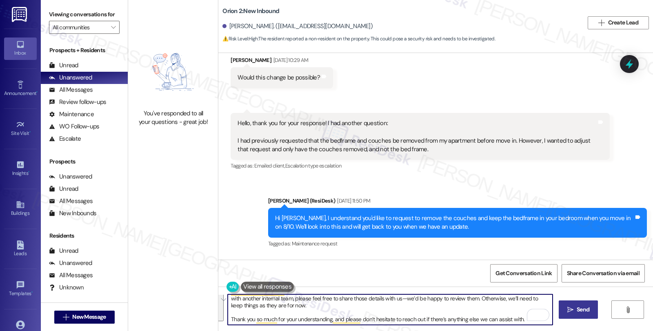
type textarea "Hi {{first_name}}, I hope you're doing well! I wanted to follow up regarding yo…"
click at [570, 306] on span " Send" at bounding box center [579, 310] width 26 height 9
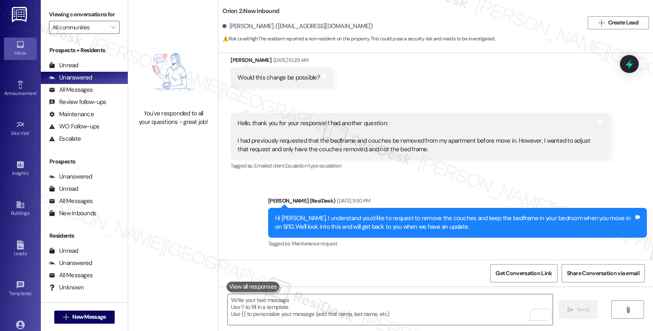
click at [533, 180] on div "Sent via SMS [PERSON_NAME] (ResiDesk) [DATE] 11:50 PM Hi [PERSON_NAME], I under…" at bounding box center [435, 217] width 435 height 78
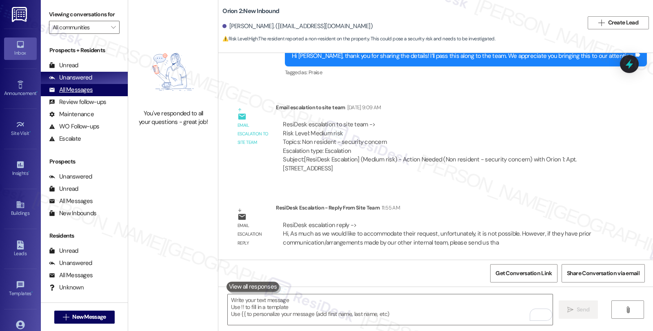
click at [82, 94] on div "All Messages" at bounding box center [71, 90] width 44 height 9
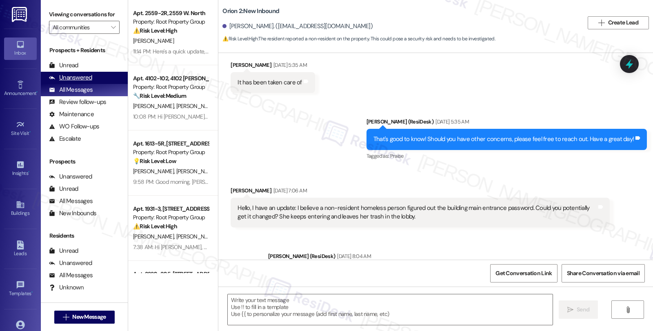
type textarea "Fetching suggested responses. Please feel free to read through the conversation…"
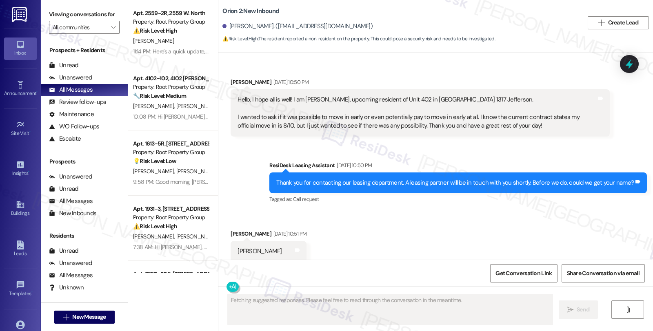
scroll to position [1243, 0]
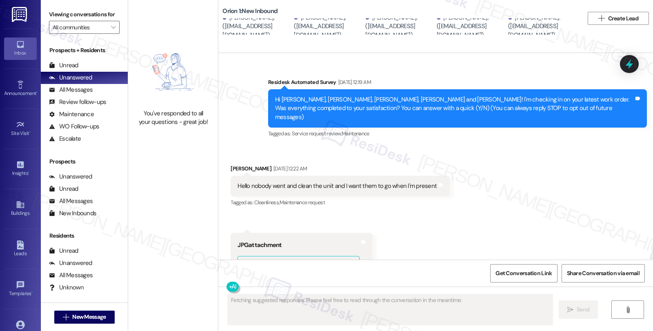
scroll to position [2198, 0]
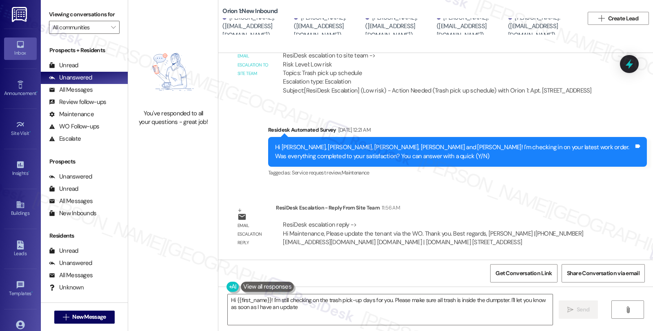
type textarea "Hi {{first_name}}! I'm still checking on the trash pick-up days for you. Please…"
click at [545, 173] on div "Tagged as: Service request review , Click to highlight conversations about Serv…" at bounding box center [457, 173] width 379 height 12
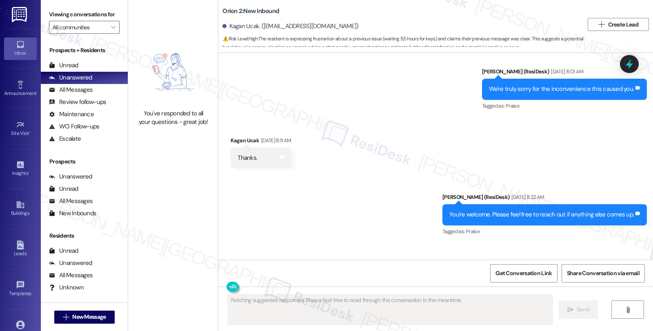
scroll to position [1866, 0]
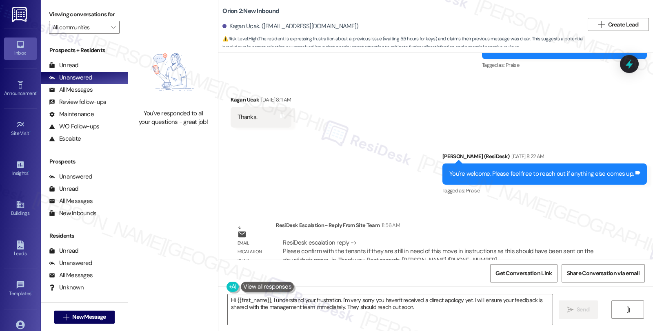
drag, startPoint x: 520, startPoint y: 199, endPoint x: 509, endPoint y: 199, distance: 10.6
click at [520, 215] on div "Email escalation reply ResiDesk Escalation - Reply From Site Team 11:56 AM Resi…" at bounding box center [420, 246] width 391 height 62
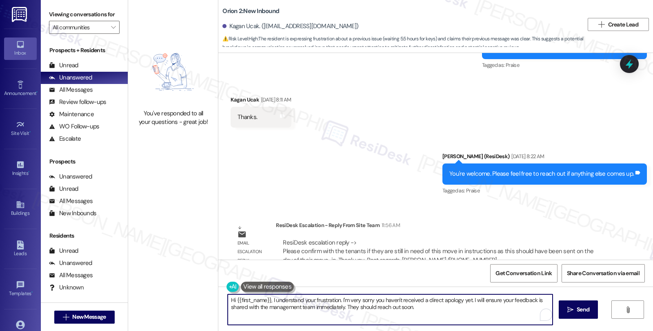
drag, startPoint x: 268, startPoint y: 300, endPoint x: 437, endPoint y: 314, distance: 169.6
click at [437, 314] on textarea "Hi {{first_name}}, I understand your frustration. I'm very sorry you haven't re…" at bounding box center [390, 310] width 325 height 31
paste textarea "Please confirm with the tenants if they are still in need of this move in instr…"
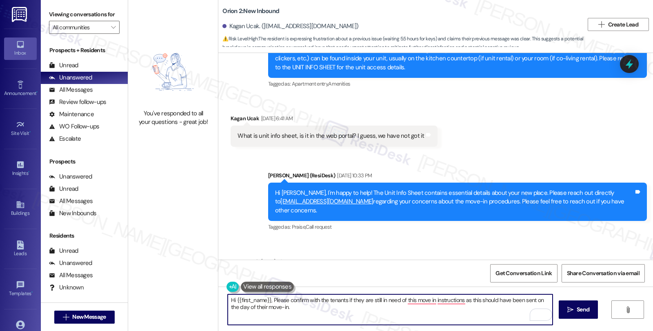
scroll to position [278, 0]
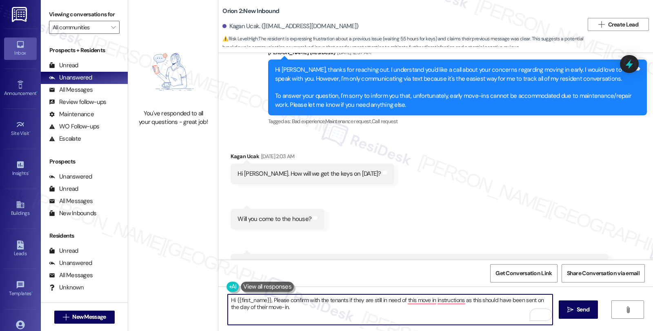
click at [266, 299] on textarea "Hi {{first_name}}, Please confirm with the tenants if they are still in need of…" at bounding box center [390, 310] width 325 height 31
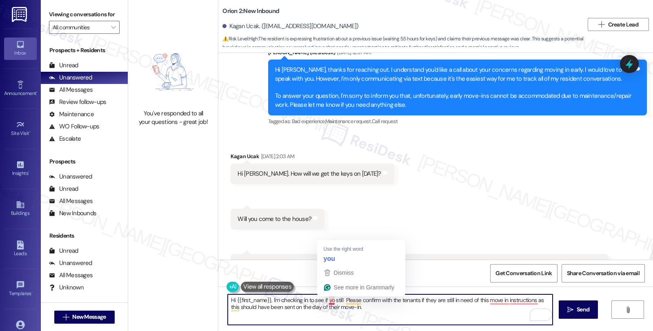
click at [324, 300] on textarea "Hi {{first_name}}, I'm checking in to see if yo still Please confirm with the t…" at bounding box center [390, 310] width 325 height 31
drag, startPoint x: 333, startPoint y: 301, endPoint x: 435, endPoint y: 303, distance: 101.7
click at [435, 303] on textarea "Hi {{first_name}}, I'm checking in to see if you still Please confirm with the …" at bounding box center [390, 310] width 325 height 31
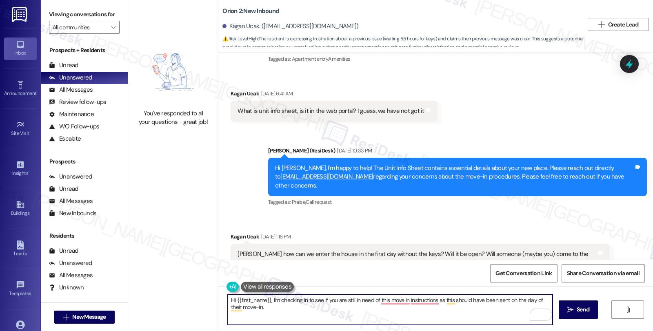
scroll to position [590, 0]
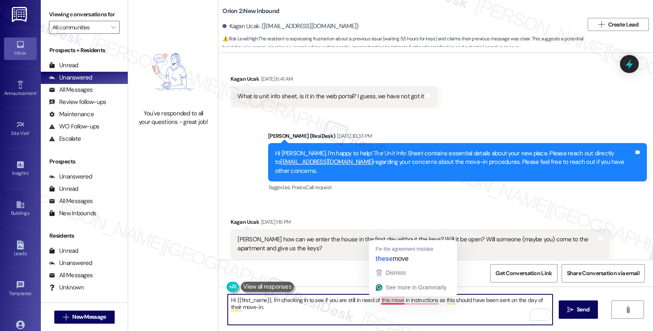
click at [380, 306] on textarea "Hi {{first_name}}, I'm checking in to see if you are still in need of this move…" at bounding box center [390, 310] width 325 height 31
click at [380, 301] on textarea "Hi {{first_name}}, I'm checking in to see if you are still in need of this move…" at bounding box center [390, 310] width 325 height 31
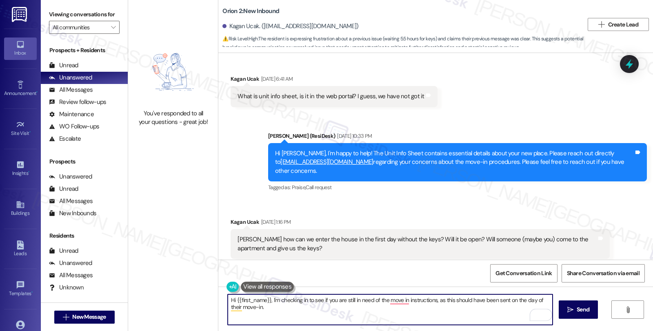
click at [444, 299] on textarea "Hi {{first_name}}, I'm checking in to see if you are still in need of the move …" at bounding box center [390, 310] width 325 height 31
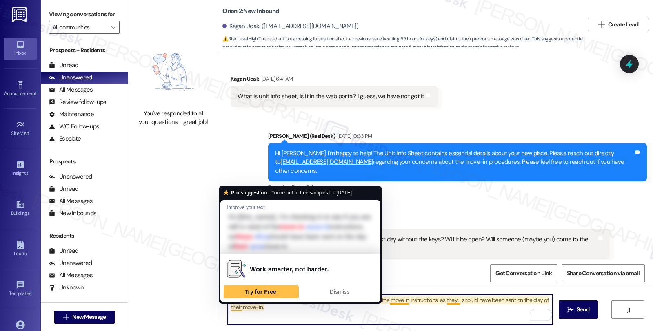
click at [232, 308] on textarea "Hi {{first_name}}, I'm checking in to see if you are still in need of the move …" at bounding box center [390, 310] width 325 height 31
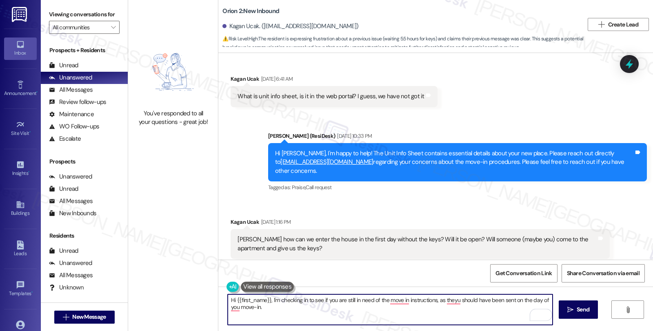
click at [282, 307] on textarea "Hi {{first_name}}, I'm checking in to see if you are still in need of the move …" at bounding box center [390, 310] width 325 height 31
drag, startPoint x: 289, startPoint y: 310, endPoint x: 188, endPoint y: 291, distance: 103.0
click at [188, 291] on div "You've responded to all your questions - great job! Orion 2: New Inbound Kagan …" at bounding box center [390, 165] width 525 height 331
click at [342, 308] on textarea "Hi {{first_name}}, I'm checking in to see if you are still in need of the move …" at bounding box center [390, 310] width 325 height 31
paste textarea "’m checking in to see if you still need the move-in instructions. They should h…"
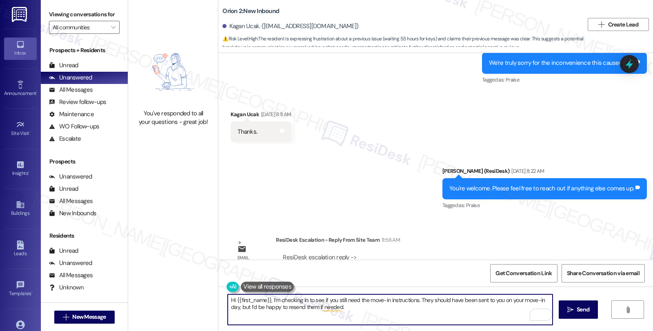
scroll to position [1866, 0]
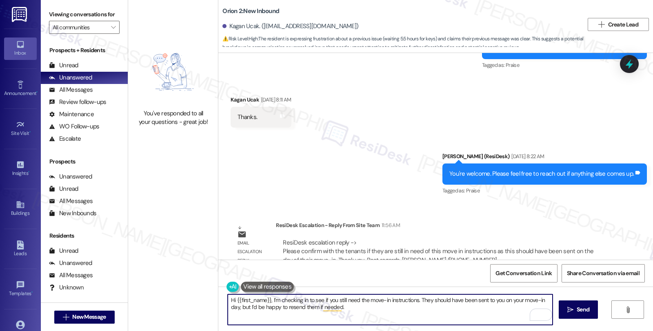
type textarea "Hi {{first_name}}, I’m checking in to see if you still need the move-in instruc…"
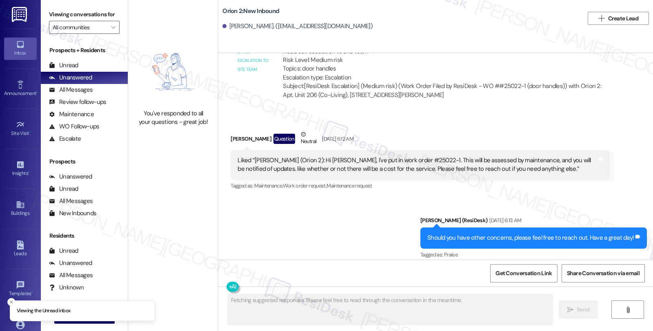
scroll to position [648, 0]
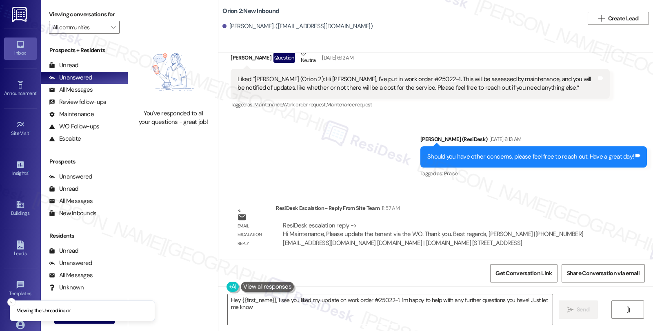
type textarea "Hey {{first_name}}, I see you liked my update on work order #25022-1. I'm happy…"
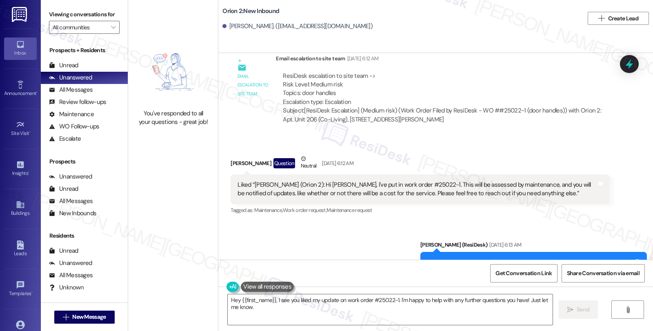
scroll to position [557, 0]
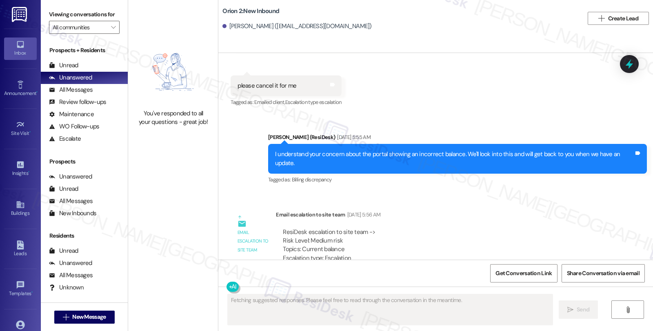
scroll to position [2341, 0]
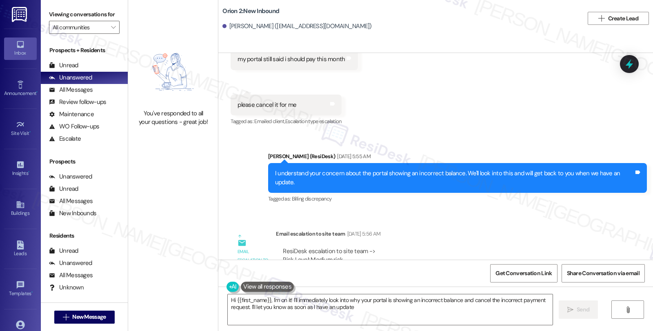
type textarea "Hi {{first_name}}, I'm on it! I'll immediately look into why your portal is sho…"
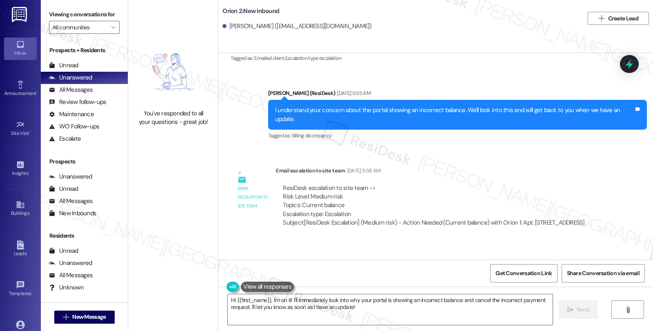
scroll to position [2432, 0]
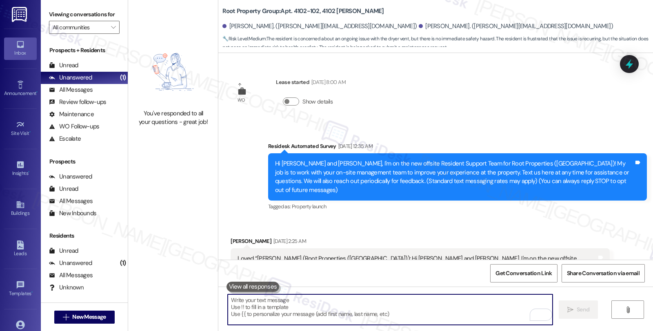
scroll to position [3285, 0]
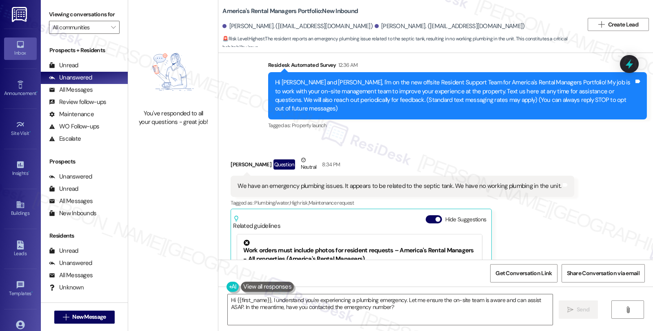
scroll to position [98, 0]
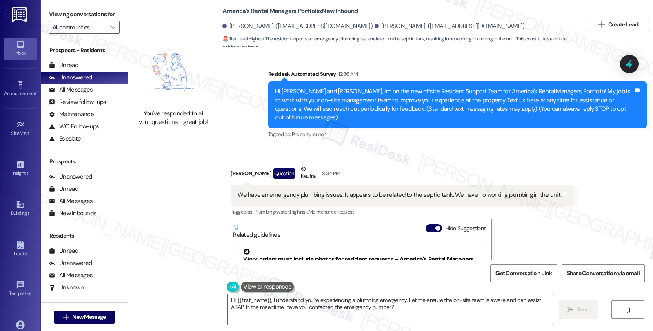
click at [232, 165] on div "[PERSON_NAME] Question Neutral 8:34 PM" at bounding box center [403, 175] width 344 height 20
copy div "[PERSON_NAME]"
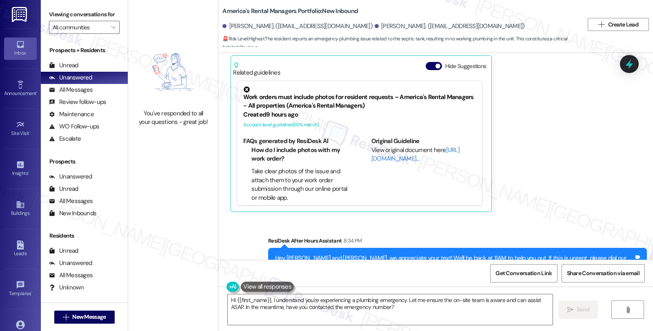
scroll to position [279, 0]
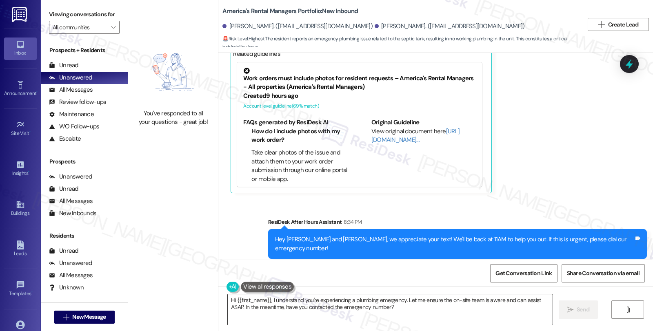
click at [247, 304] on textarea "Hi {{first_name}}, I understand you're experiencing a plumbing emergency. Let m…" at bounding box center [390, 310] width 325 height 31
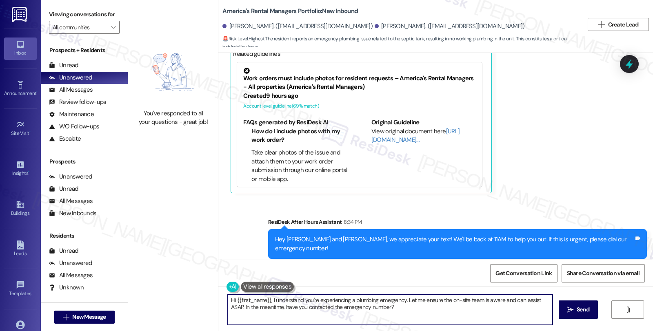
click at [247, 304] on textarea "Hi {{first_name}}, I understand you're experiencing a plumbing emergency. Let m…" at bounding box center [390, 310] width 325 height 31
paste textarea "[PERSON_NAME]"
drag, startPoint x: 386, startPoint y: 300, endPoint x: 397, endPoint y: 320, distance: 22.1
click at [397, 320] on textarea "Hi [PERSON_NAME], I understand you're experiencing a plumbing emergency. Let me…" at bounding box center [390, 310] width 325 height 31
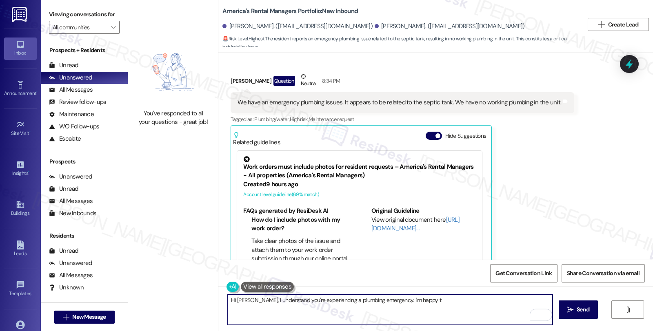
scroll to position [189, 0]
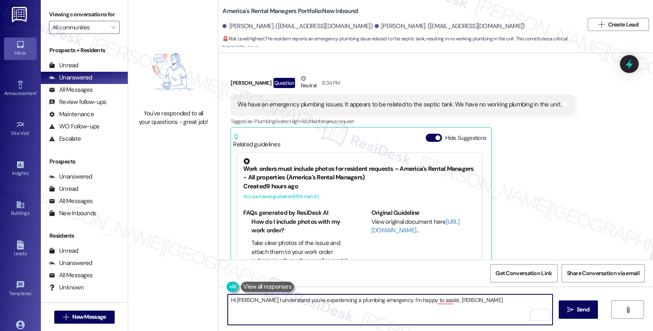
click at [476, 303] on textarea "Hi [PERSON_NAME], I understand you're experiencing a plumbing emergency. I'm ha…" at bounding box center [390, 310] width 325 height 31
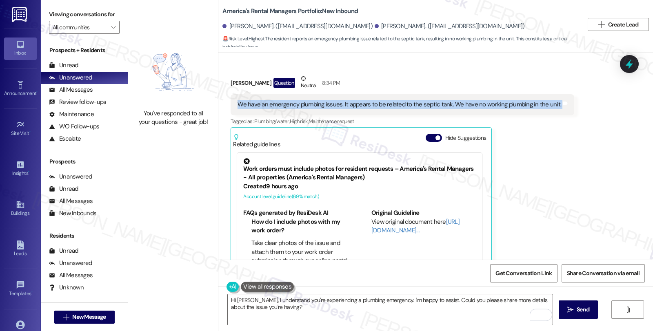
drag, startPoint x: 230, startPoint y: 95, endPoint x: 560, endPoint y: 97, distance: 329.9
click at [560, 97] on div "We have an emergency plumbing issues. It appears to be related to the septic ta…" at bounding box center [403, 104] width 344 height 21
copy div "We have an emergency plumbing issues. It appears to be related to the septic ta…"
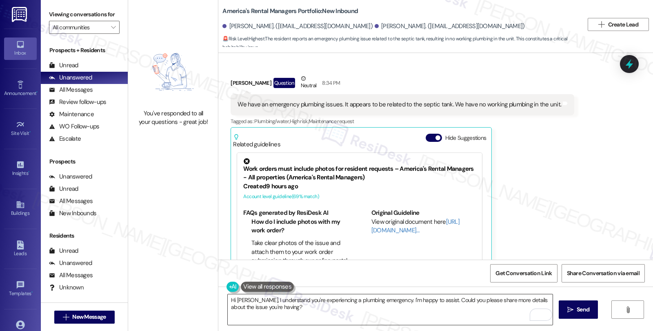
click at [251, 301] on textarea "Hi [PERSON_NAME], I understand you're experiencing a plumbing emergency. I'm ha…" at bounding box center [390, 310] width 325 height 31
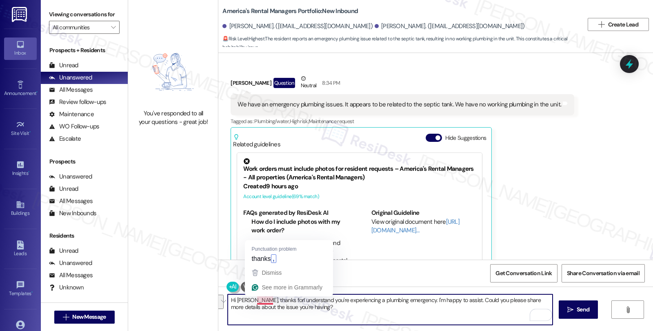
drag, startPoint x: 251, startPoint y: 300, endPoint x: 342, endPoint y: 311, distance: 91.4
click at [342, 311] on textarea "Hi [PERSON_NAME], thanks forI understand you're experiencing a plumbing emergen…" at bounding box center [390, 310] width 325 height 31
paste textarea "Thanks for letting us know. I’m really sorry you’re dealing with this. I’ve fla…"
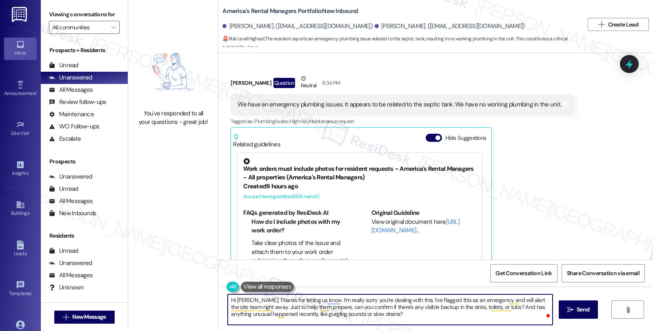
click at [256, 301] on textarea "Hi [PERSON_NAME], Thanks for letting us know. I’m really sorry you’re dealing w…" at bounding box center [390, 310] width 325 height 31
click at [255, 298] on textarea "Hi [PERSON_NAME], Thanks for letting us know. I’m really sorry you’re dealing w…" at bounding box center [390, 310] width 325 height 31
click at [405, 299] on textarea "Hi [PERSON_NAME], thanks for letting us know. I’m really sorry you’re dealing w…" at bounding box center [390, 310] width 325 height 31
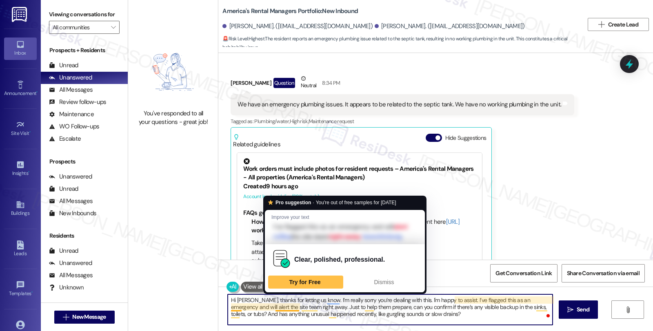
click at [294, 305] on textarea "Hi [PERSON_NAME], thanks for letting us know. I’m really sorry you’re dealing w…" at bounding box center [390, 310] width 325 height 31
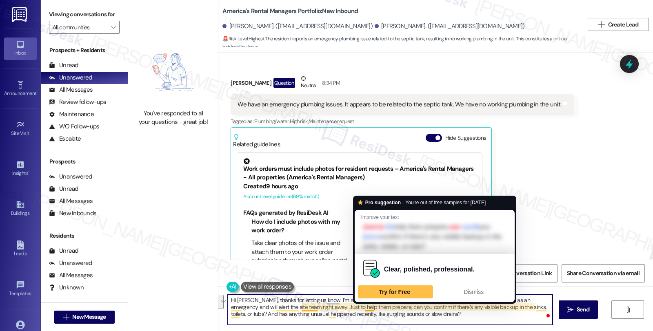
click at [360, 307] on textarea "Hi [PERSON_NAME], thanks for letting us know. I’m really sorry you’re dealing w…" at bounding box center [390, 310] width 325 height 31
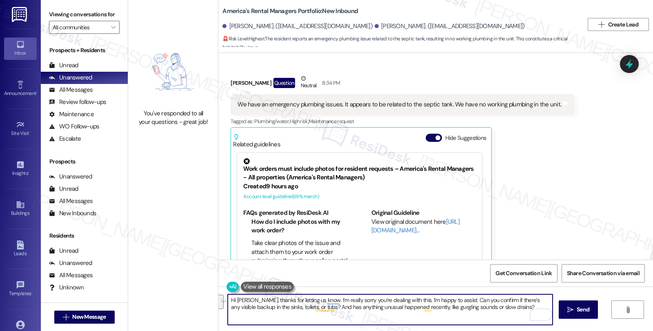
drag, startPoint x: 466, startPoint y: 305, endPoint x: 497, endPoint y: 319, distance: 34.2
click at [497, 319] on textarea "Hi [PERSON_NAME], thanks for letting us know. I’m really sorry you’re dealing w…" at bounding box center [390, 310] width 325 height 31
type textarea "Hi Gordon, thanks for letting us know. I’m really sorry you’re dealing with thi…"
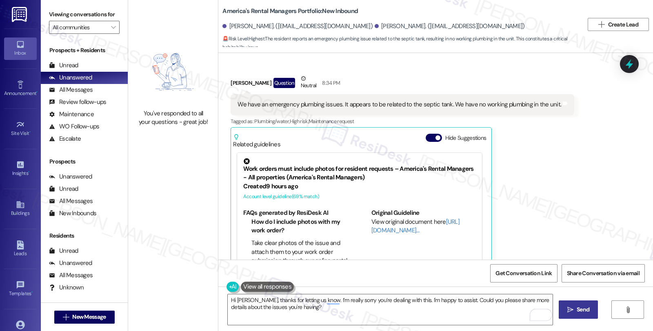
click at [576, 315] on button " Send" at bounding box center [579, 310] width 40 height 18
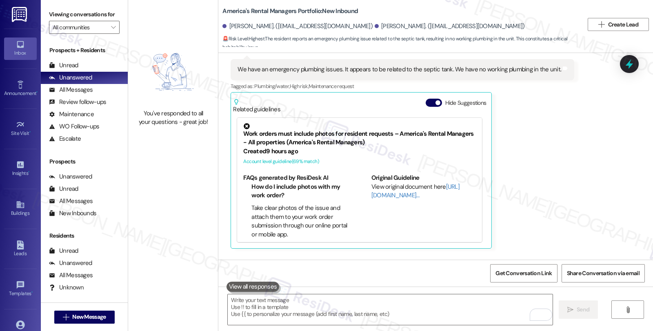
scroll to position [279, 0]
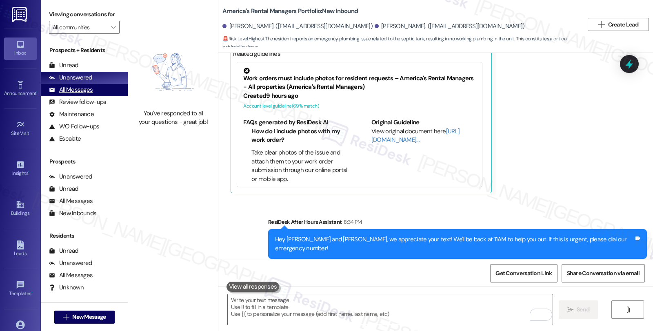
click at [87, 94] on div "All Messages" at bounding box center [71, 90] width 44 height 9
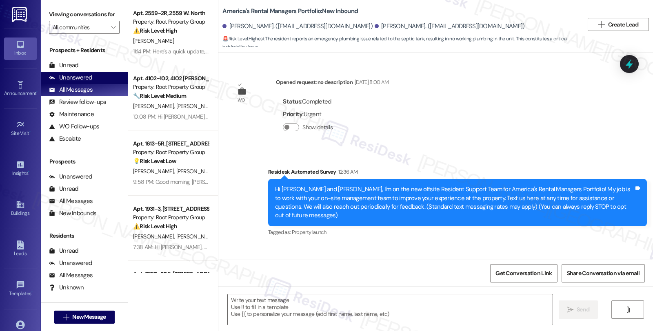
type textarea "Fetching suggested responses. Please feel free to read through the conversation…"
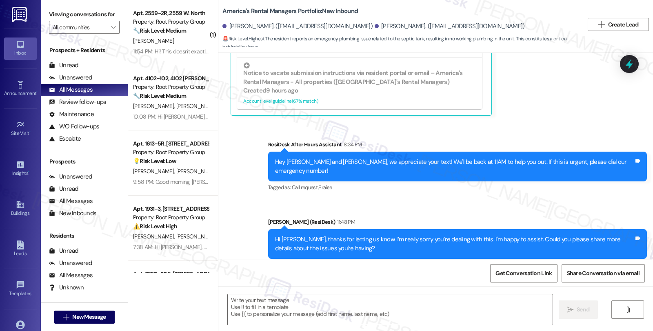
scroll to position [60, 0]
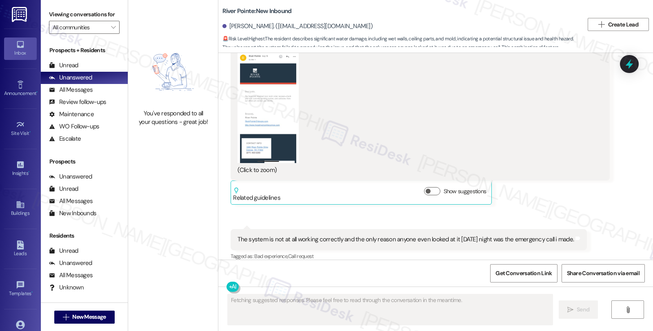
scroll to position [4317, 0]
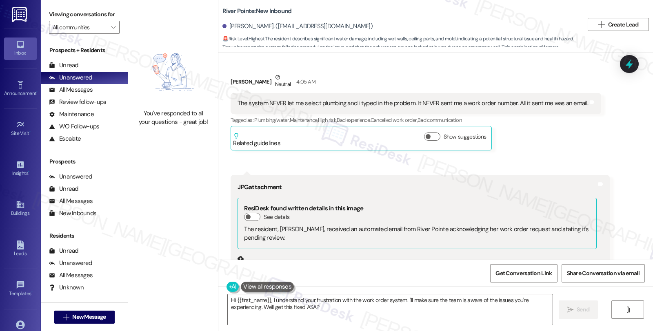
type textarea "Hi {{first_name}}, I understand your frustration with the work order system. I'…"
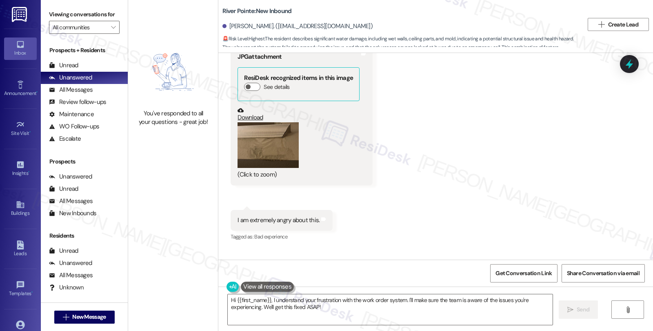
scroll to position [3500, 0]
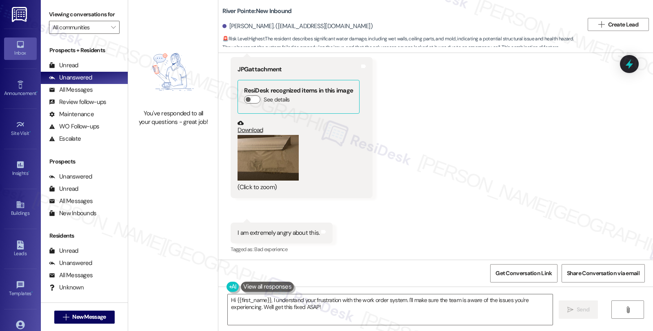
click at [255, 146] on button "Zoom image" at bounding box center [268, 158] width 61 height 46
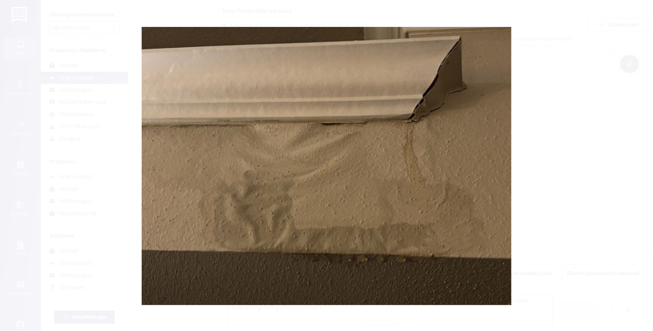
click at [578, 147] on button "Unzoom image" at bounding box center [326, 165] width 653 height 331
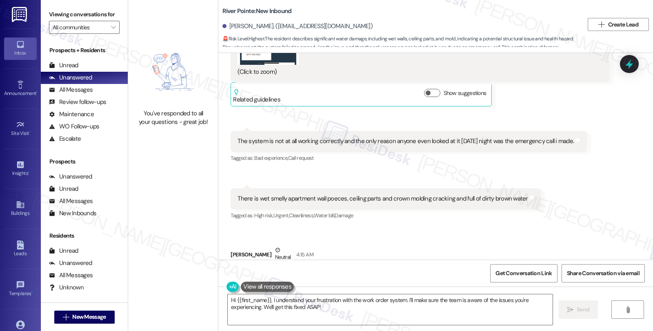
scroll to position [4317, 0]
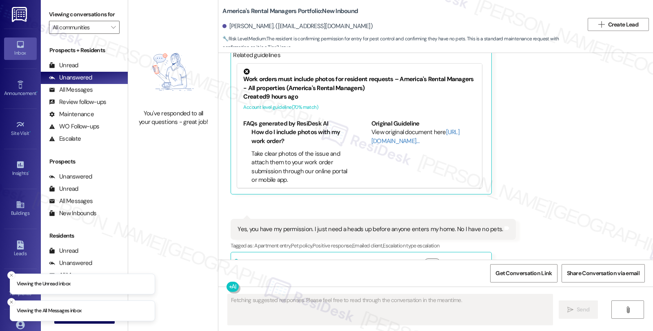
scroll to position [983, 0]
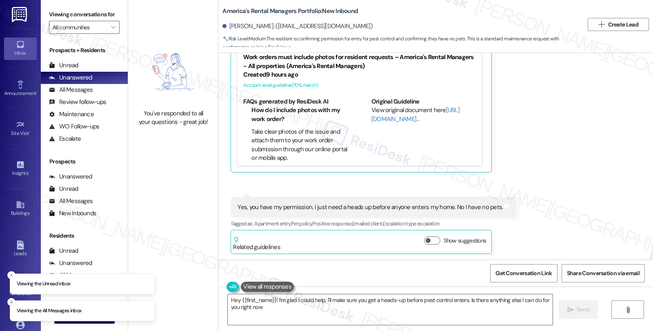
type textarea "Hey {{first_name}}! I'm glad I could help. I'll make sure you get a heads-up be…"
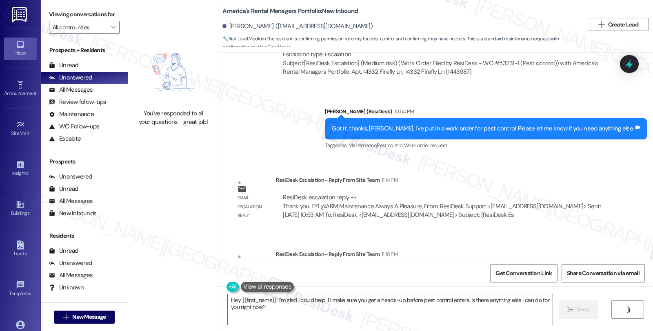
scroll to position [1301, 0]
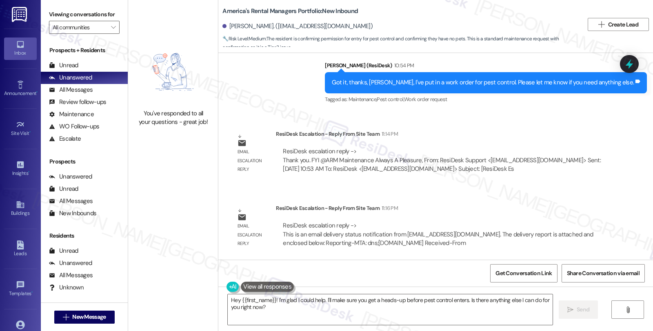
click at [548, 147] on div "ResiDesk escalation reply -> Thank you. FYI @ARM Maintenance Always A Pleasure,…" at bounding box center [442, 160] width 321 height 26
